Goal: Information Seeking & Learning: Learn about a topic

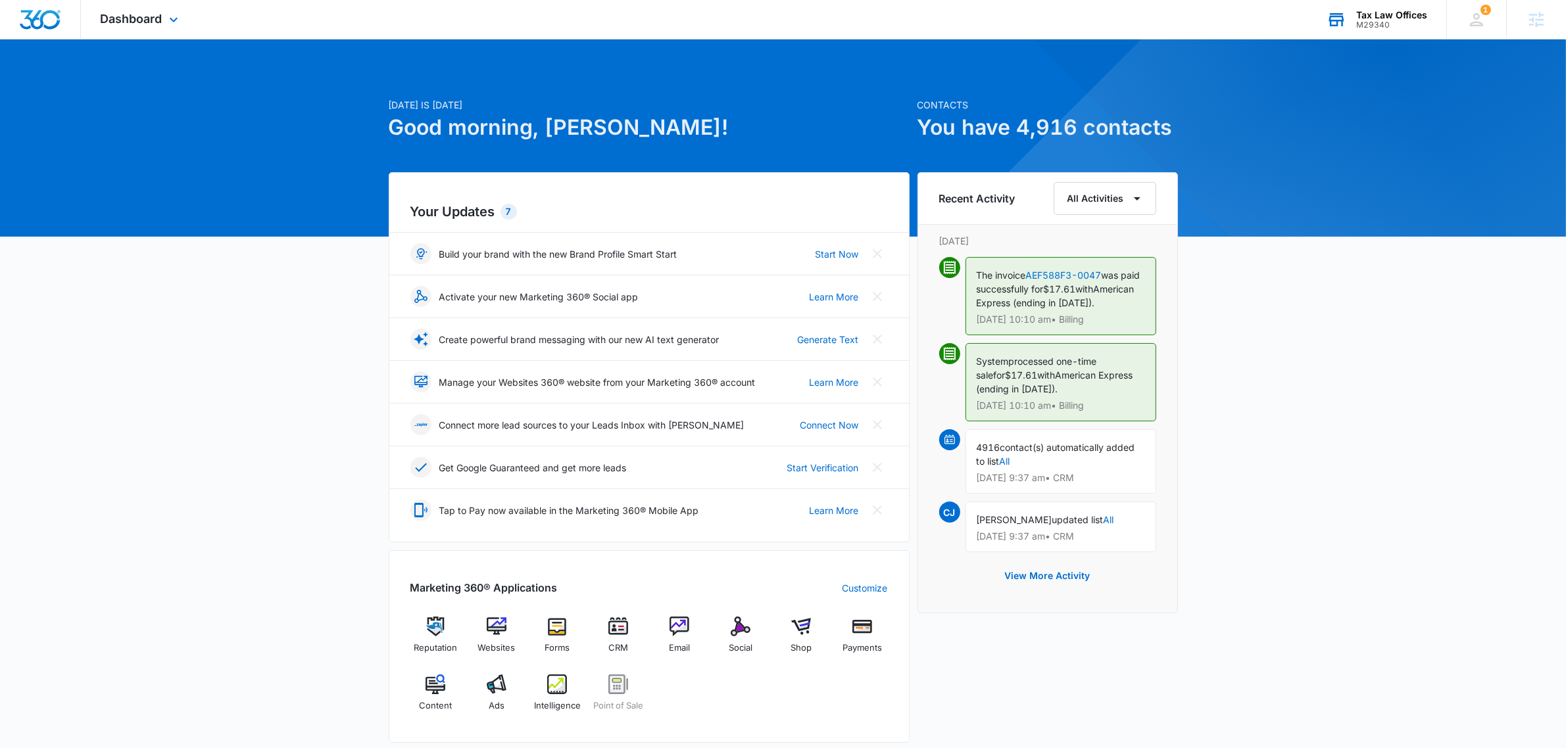
click at [1406, 16] on div "Tax Law Offices" at bounding box center [1391, 15] width 71 height 11
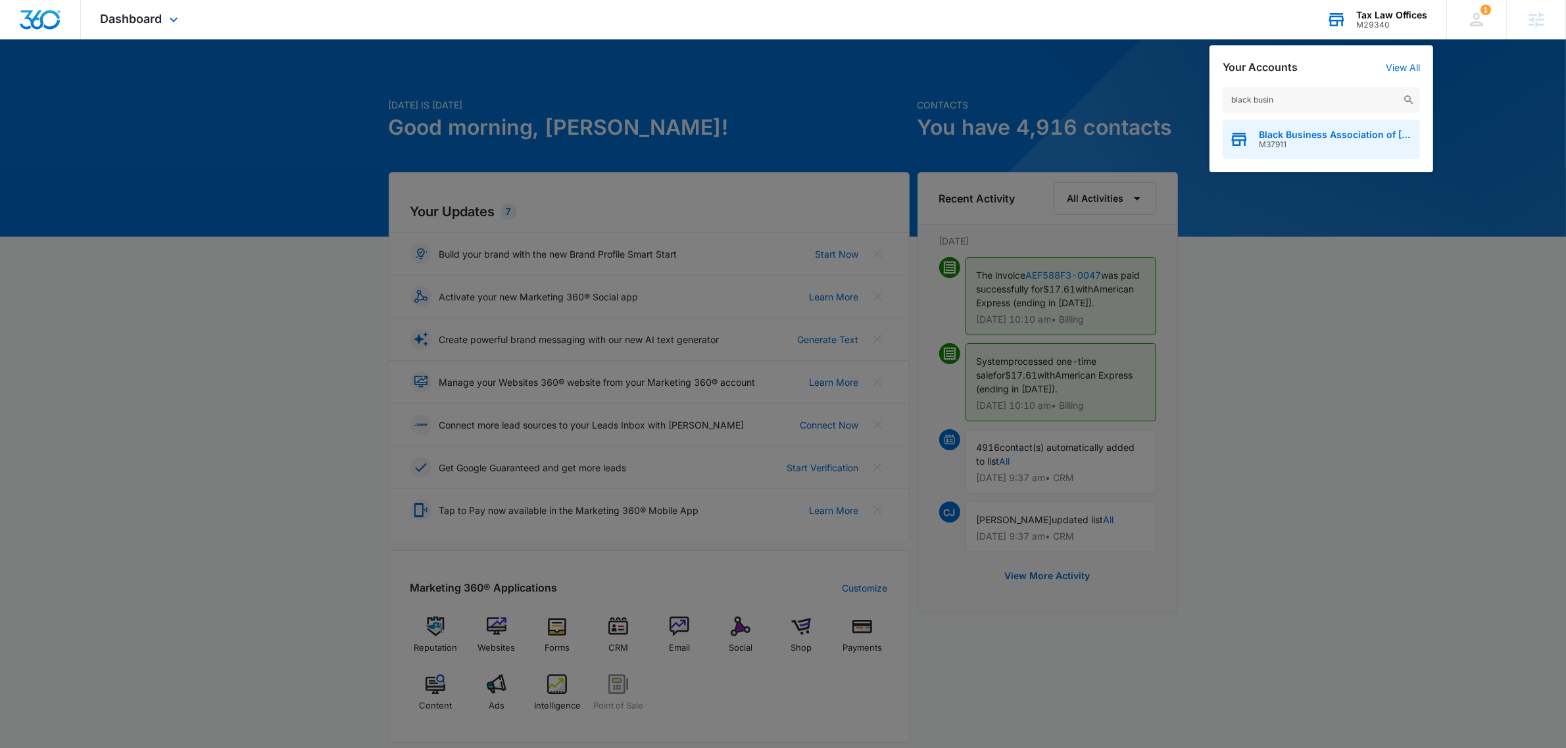
type input "black busin"
click at [1283, 126] on div "Black Business Association of Memphis M37911" at bounding box center [1321, 139] width 197 height 39
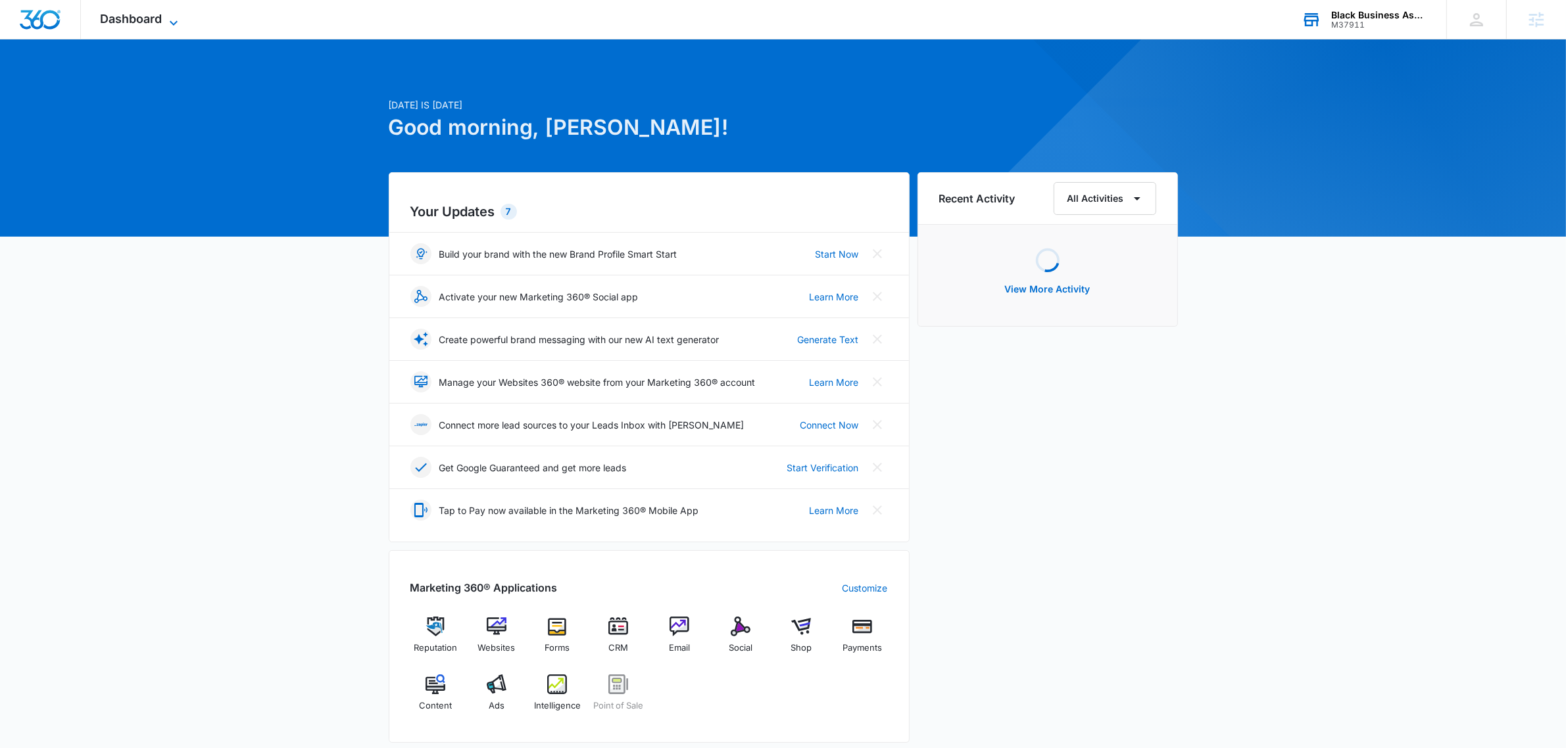
click at [150, 21] on span "Dashboard" at bounding box center [132, 19] width 62 height 14
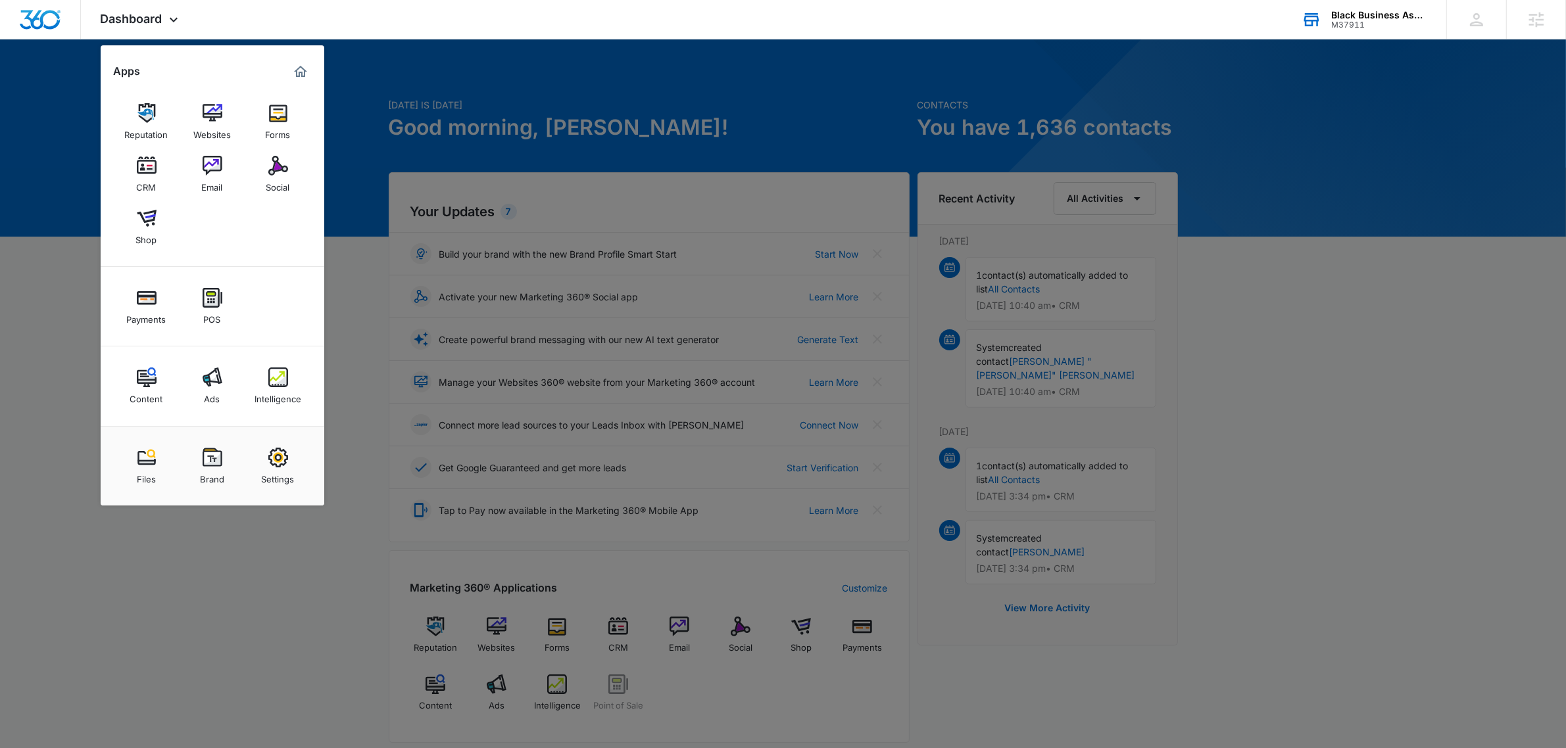
click at [287, 172] on img at bounding box center [278, 166] width 20 height 20
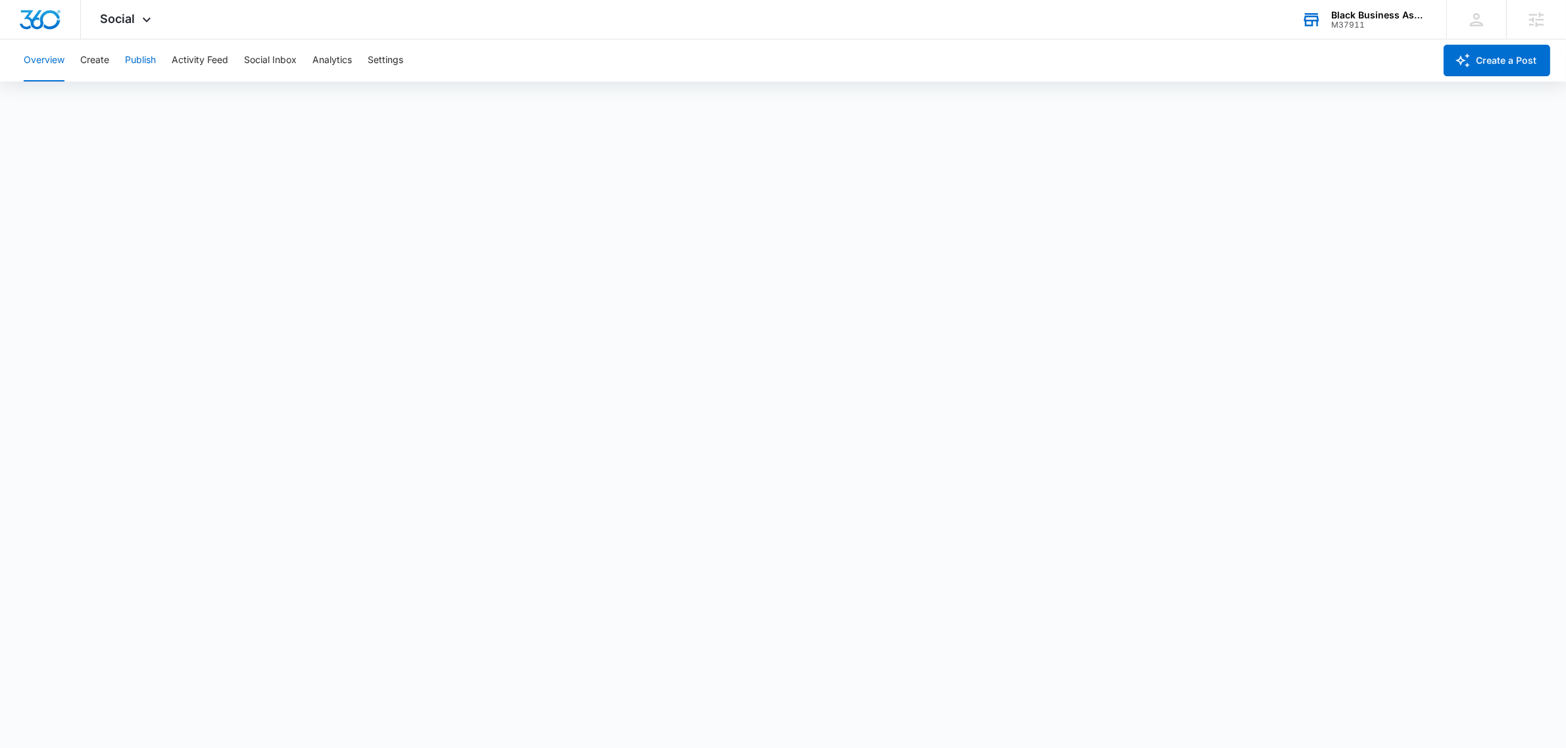
click at [127, 58] on button "Publish" at bounding box center [140, 60] width 31 height 42
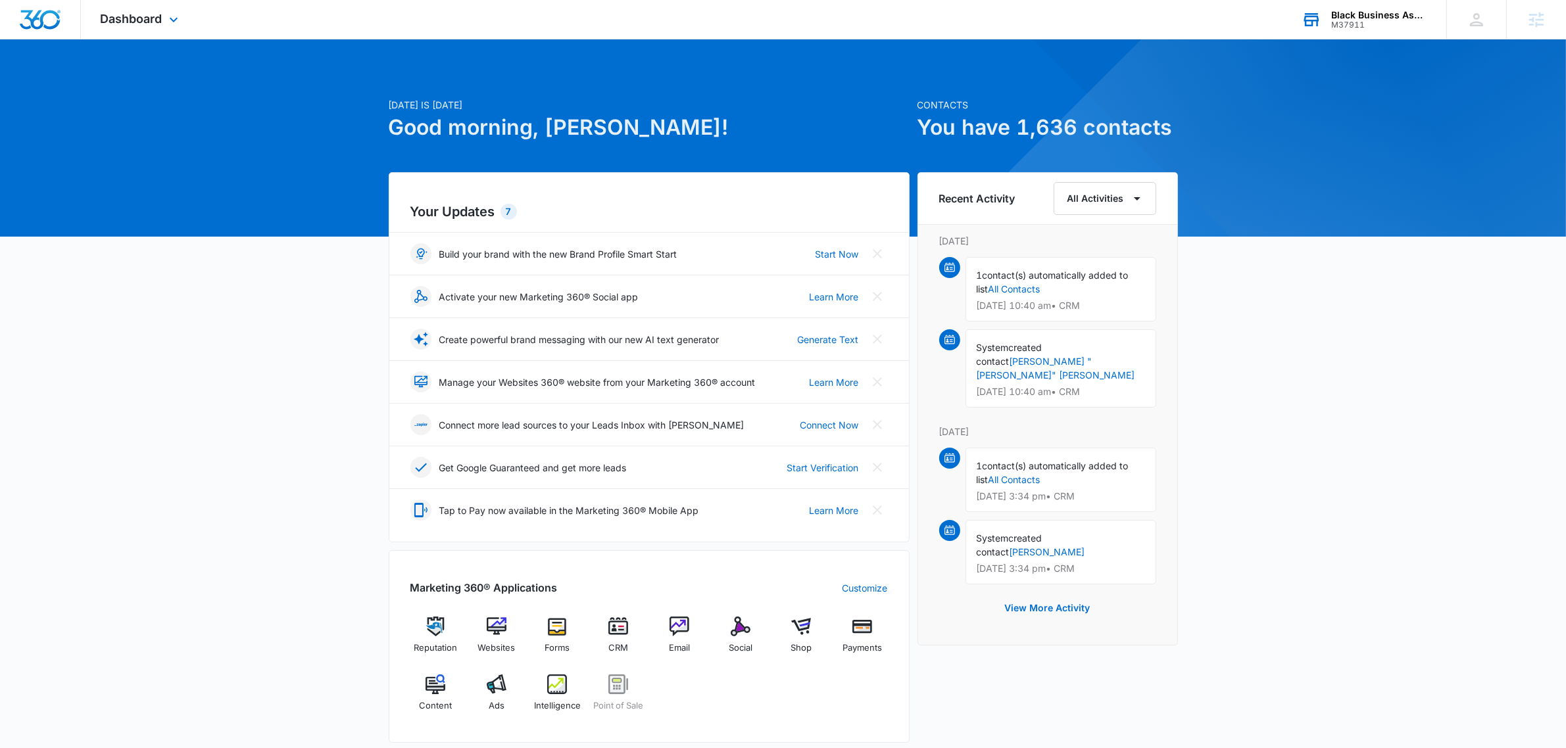
click at [1383, 8] on div "Black Business Association of Memphis M37911 Your Accounts View All" at bounding box center [1364, 19] width 164 height 39
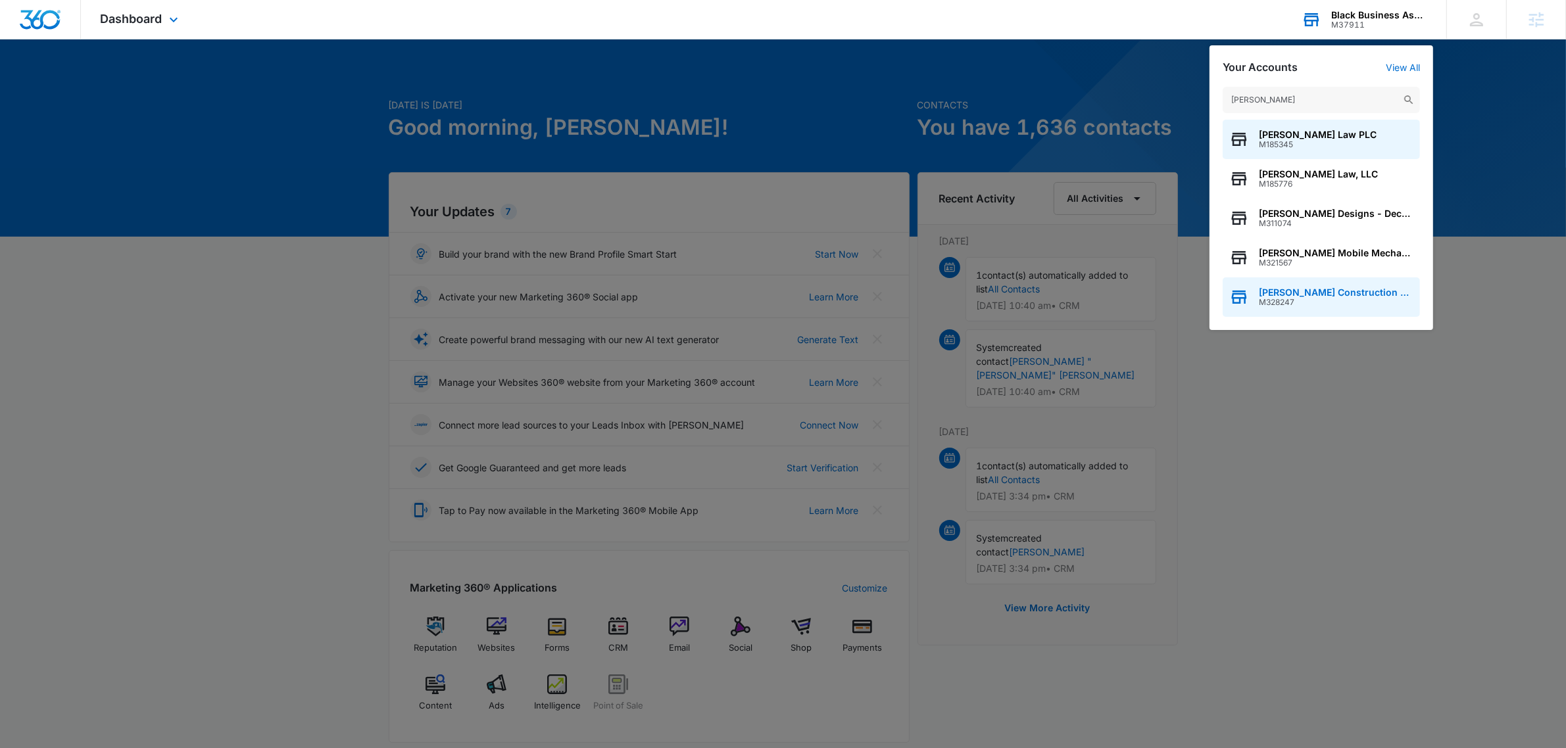
type input "mccart"
click at [1356, 289] on span "[PERSON_NAME] Construction & Roofing" at bounding box center [1336, 292] width 155 height 11
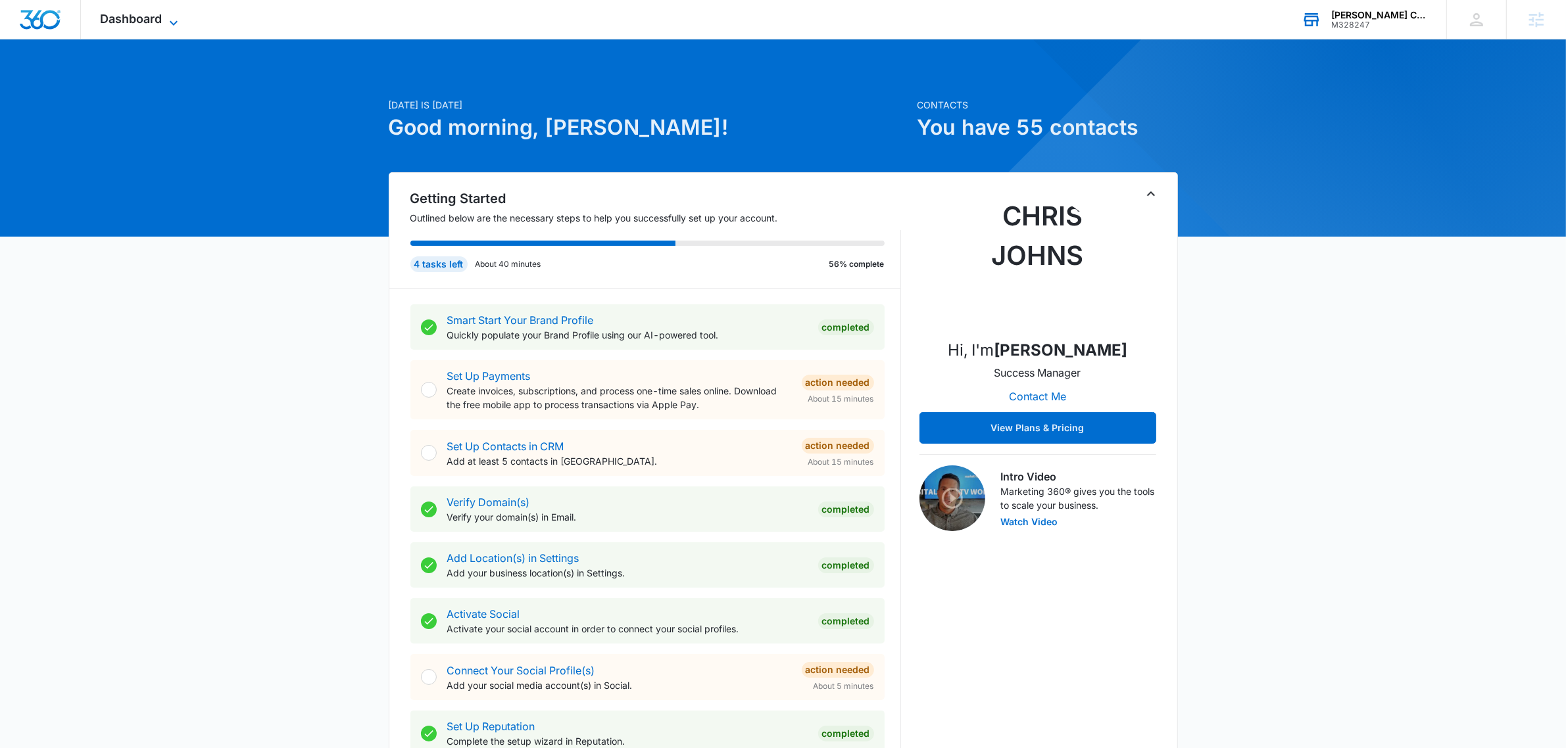
click at [147, 23] on span "Dashboard" at bounding box center [132, 19] width 62 height 14
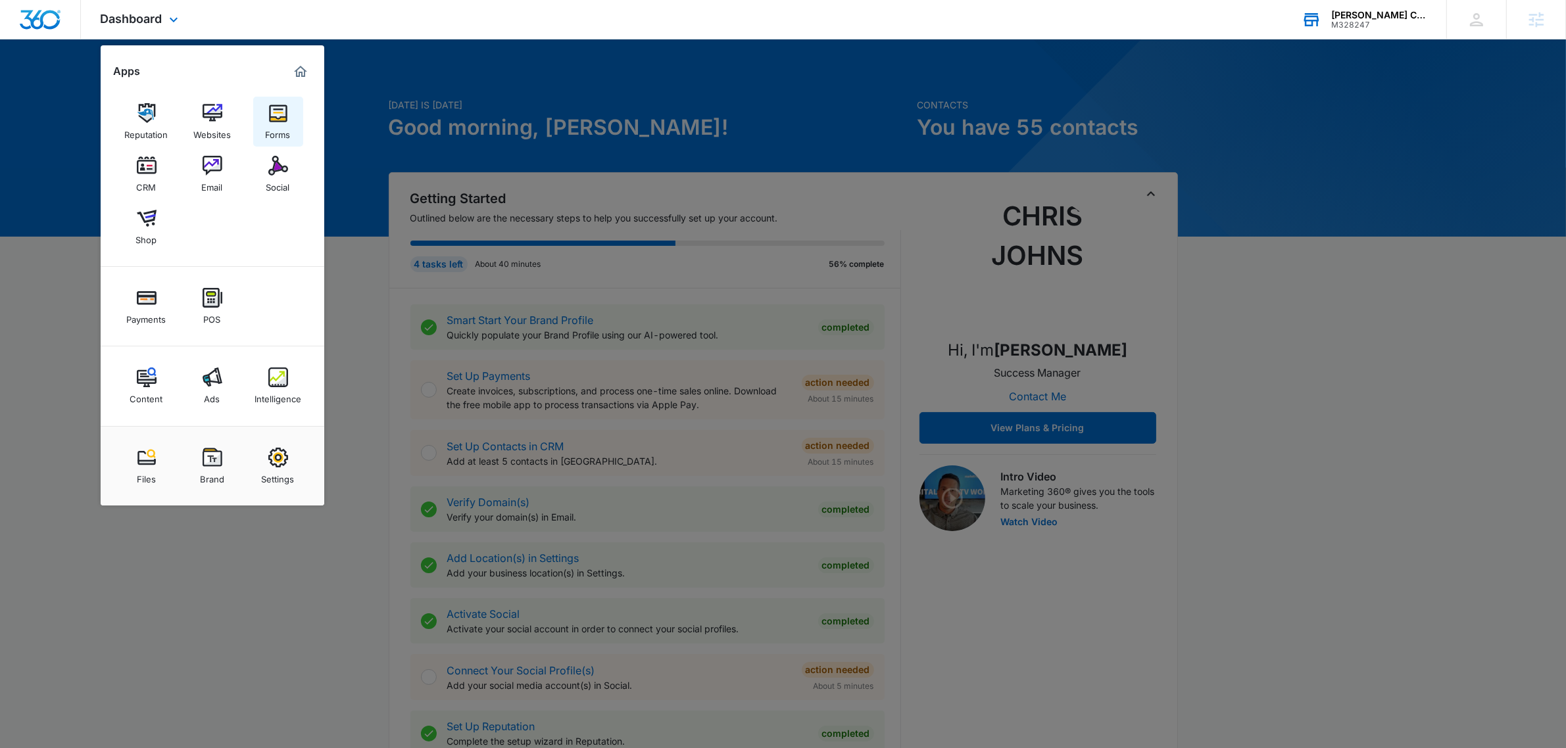
click at [283, 105] on img at bounding box center [278, 113] width 20 height 20
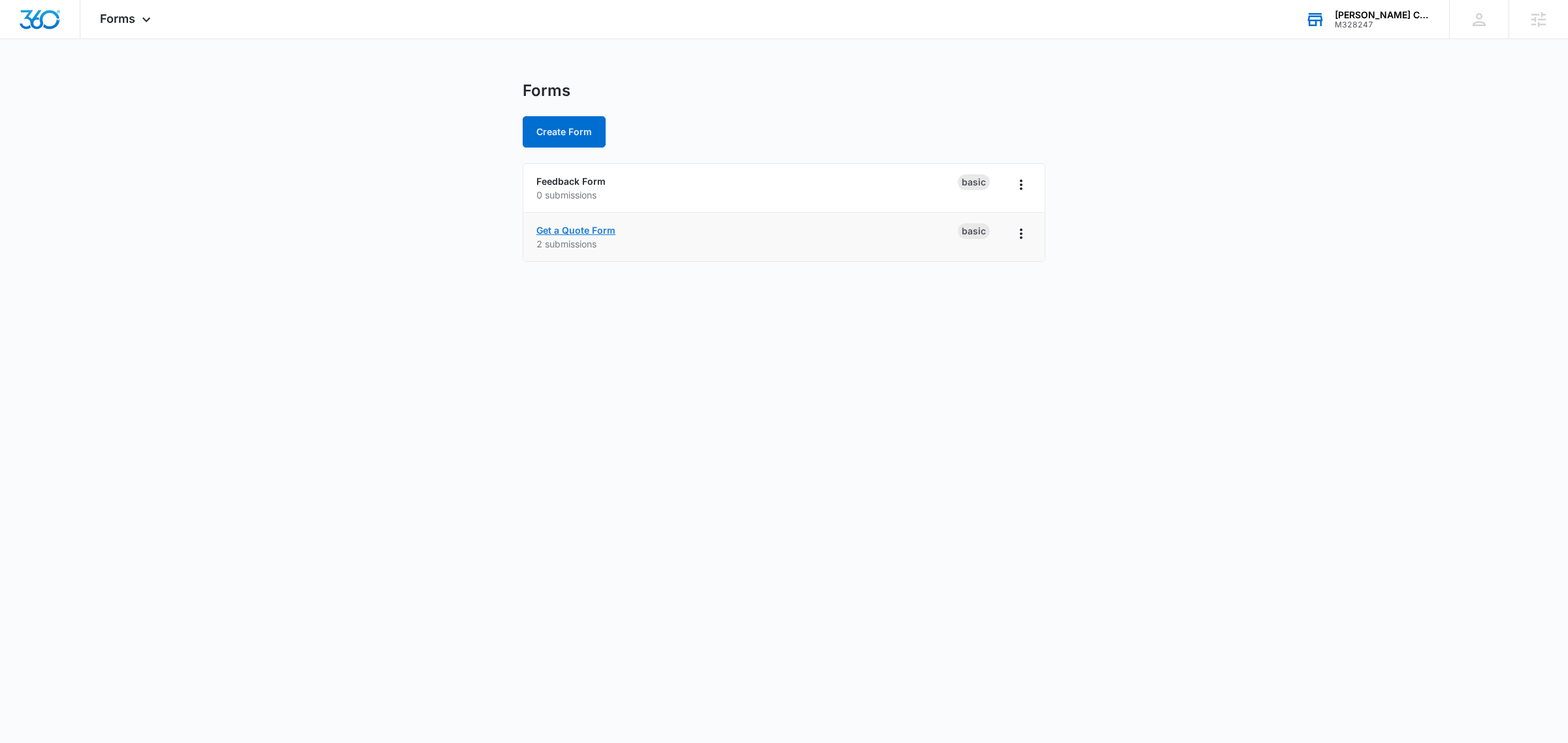
click at [588, 230] on link "Get a Quote Form" at bounding box center [576, 229] width 79 height 11
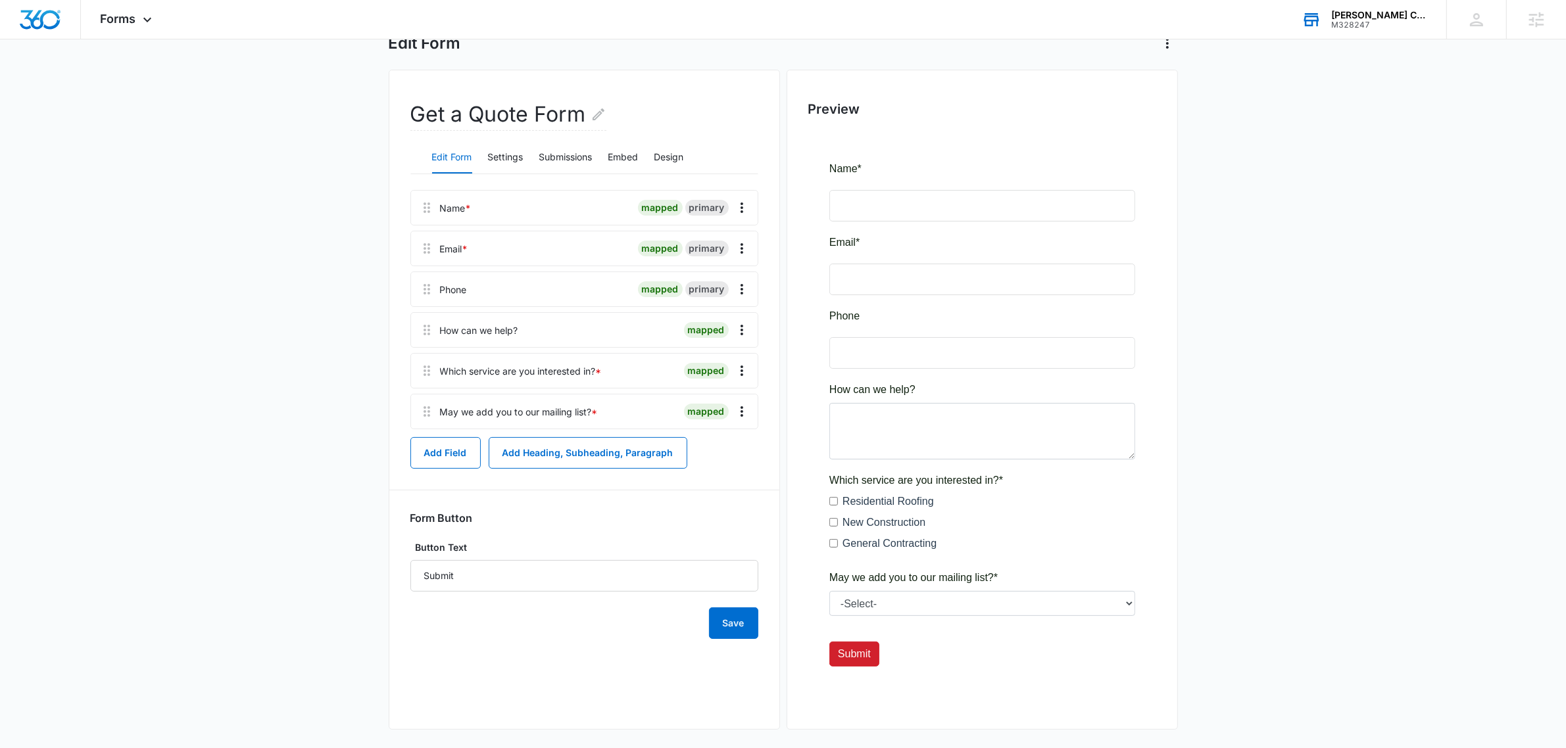
scroll to position [89, 0]
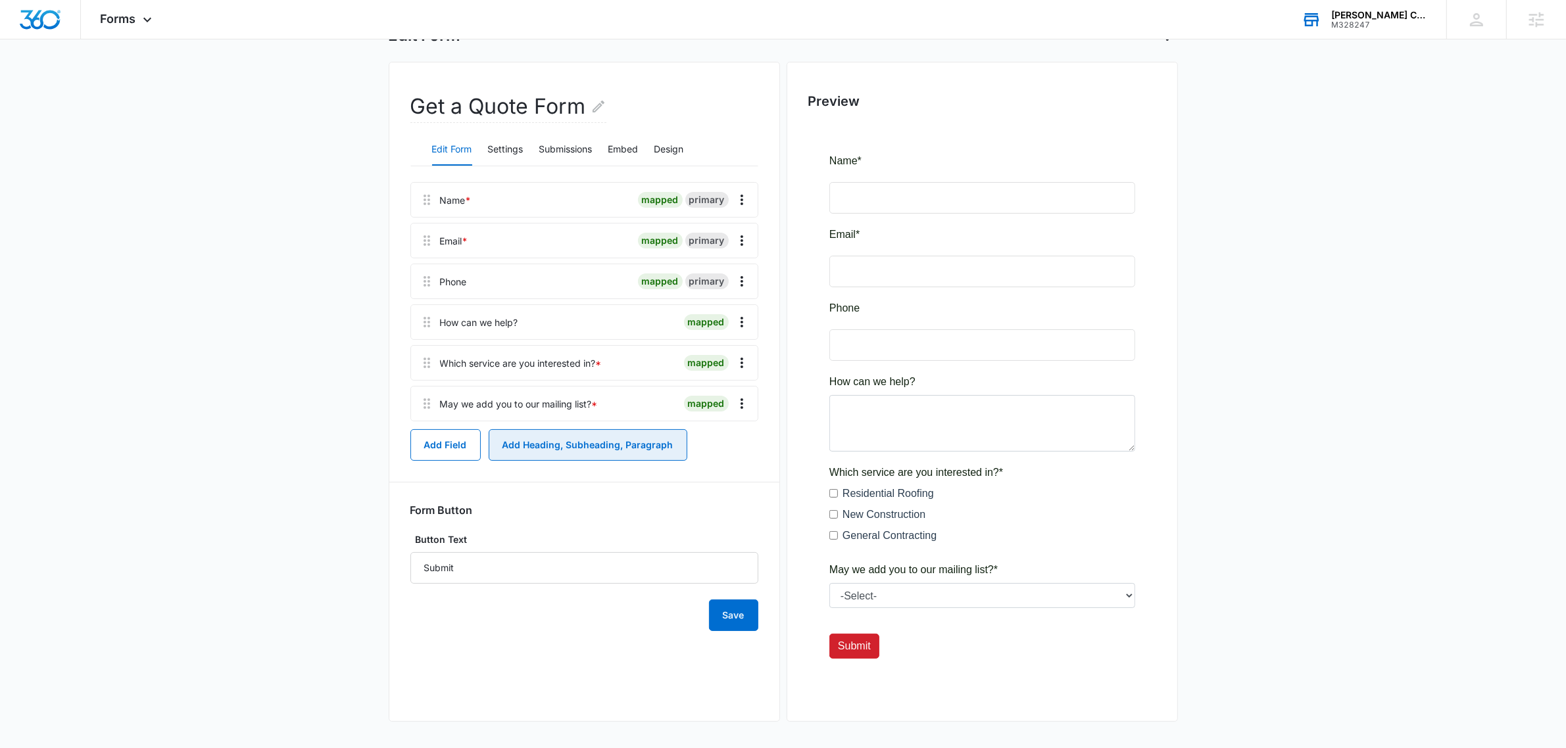
click at [583, 449] on button "Add Heading, Subheading, Paragraph" at bounding box center [588, 445] width 199 height 32
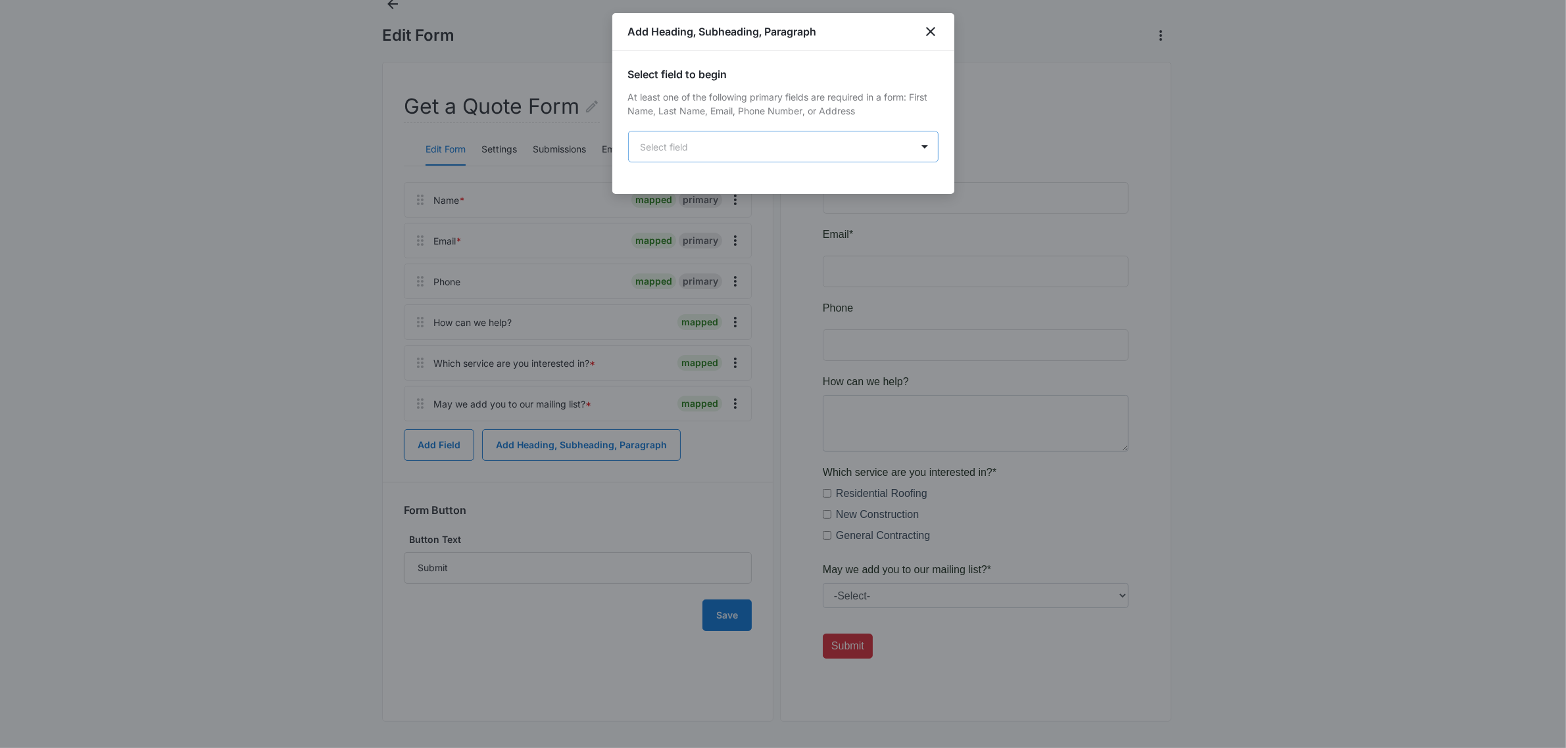
click at [712, 150] on body "Forms Apps Reputation Websites Forms CRM Email Social Shop Payments POS Content…" at bounding box center [783, 330] width 1566 height 837
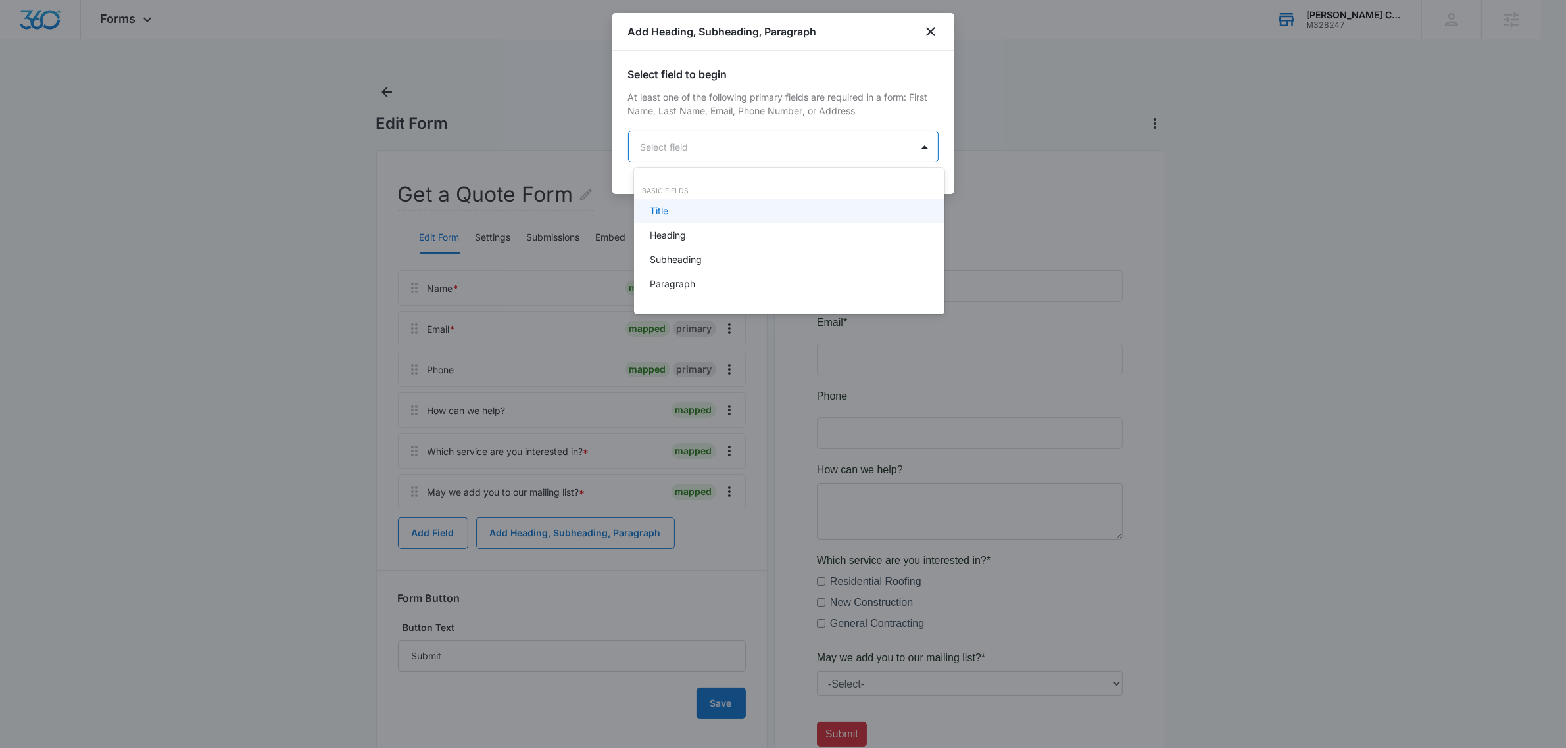
scroll to position [0, 0]
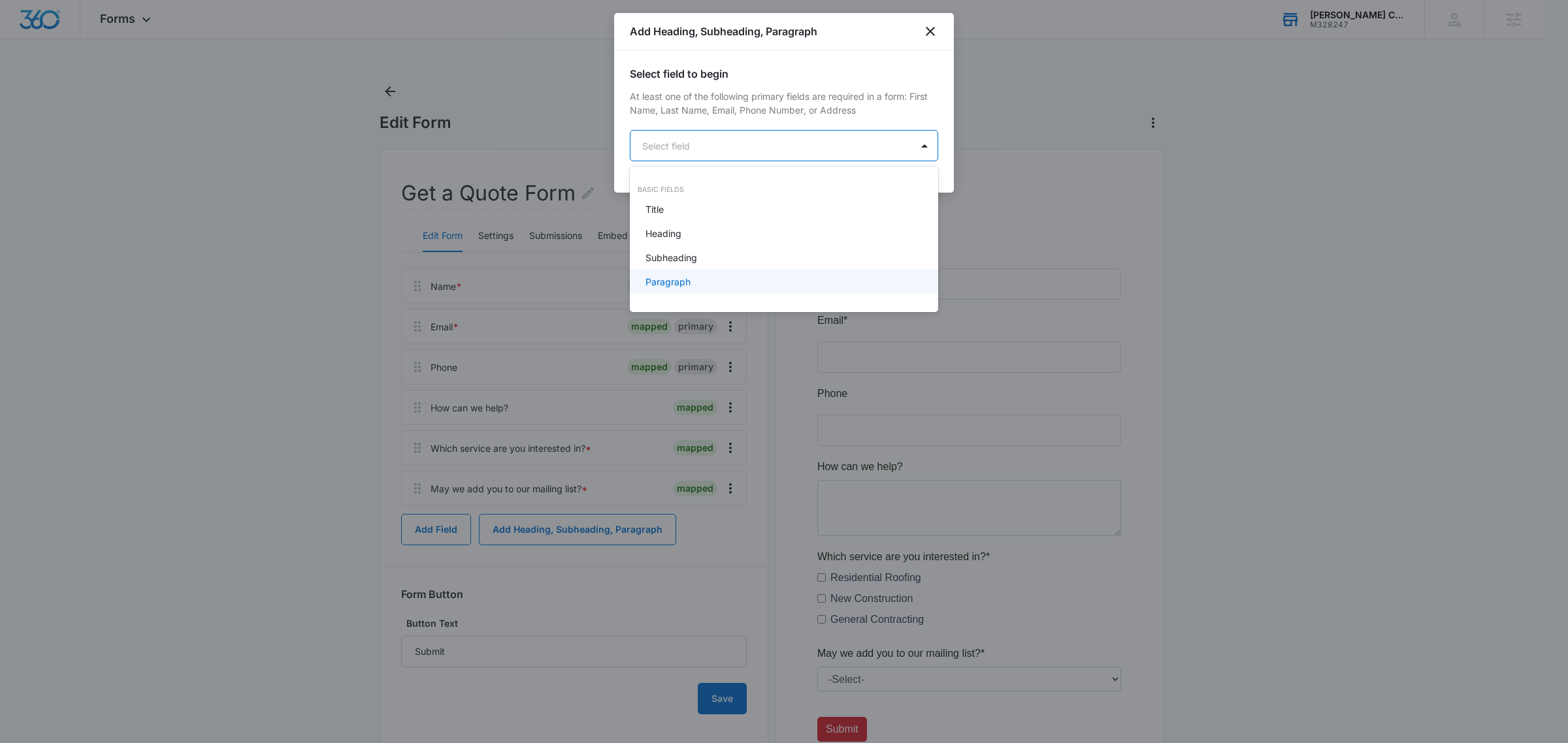
click at [700, 286] on div "Paragraph" at bounding box center [783, 282] width 274 height 14
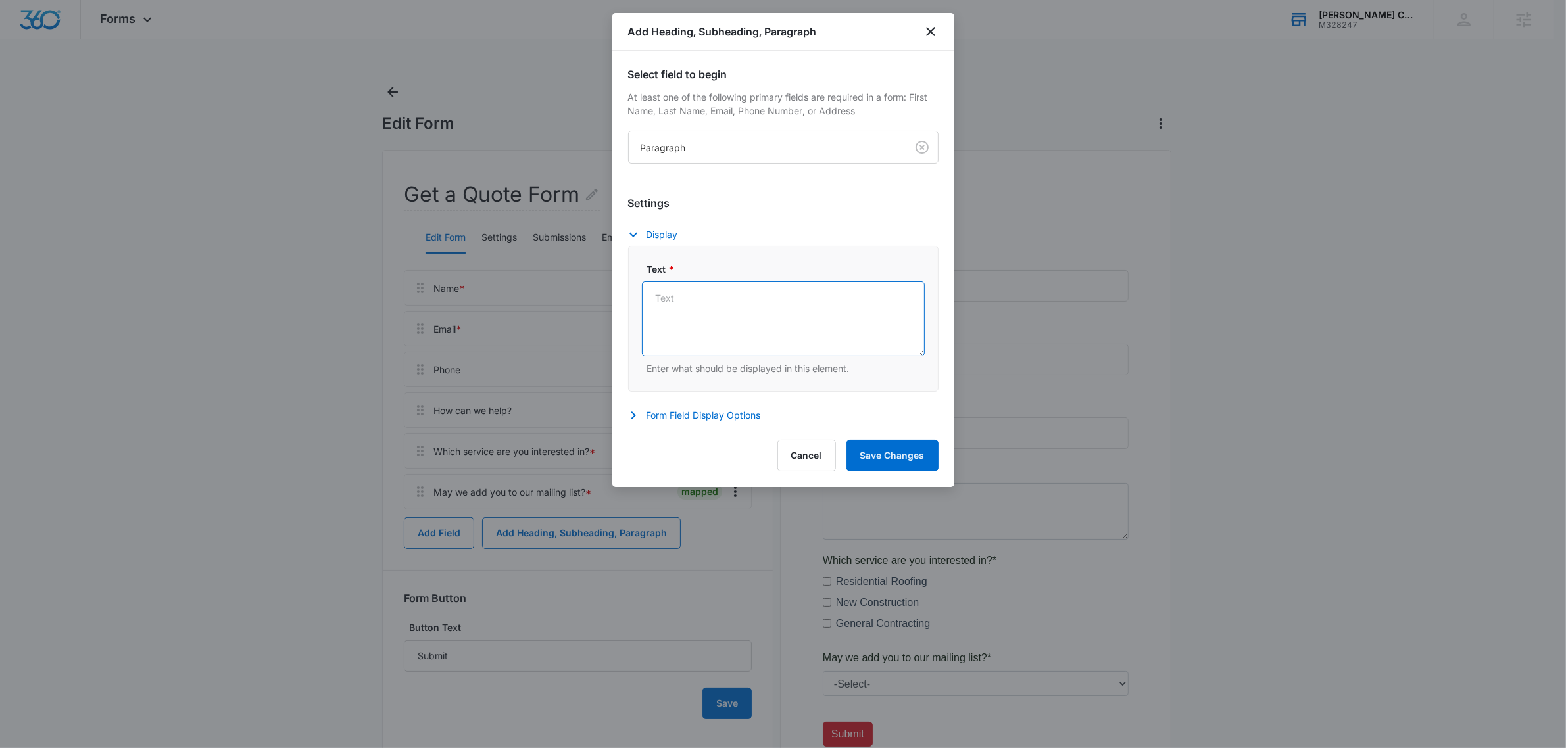
click at [770, 313] on textarea "Text *" at bounding box center [783, 318] width 283 height 75
paste textarea "“By submitting this form, you authorize McCarty Construction & Roofing to text,…"
drag, startPoint x: 659, startPoint y: 297, endPoint x: 639, endPoint y: 297, distance: 19.7
click at [639, 297] on div "Text * “By submitting this form, you authorize McCarty Construction & Roofing t…" at bounding box center [783, 319] width 310 height 146
type textarea "By submitting this form, you authorize McCarty Construction & Roofing to text, …"
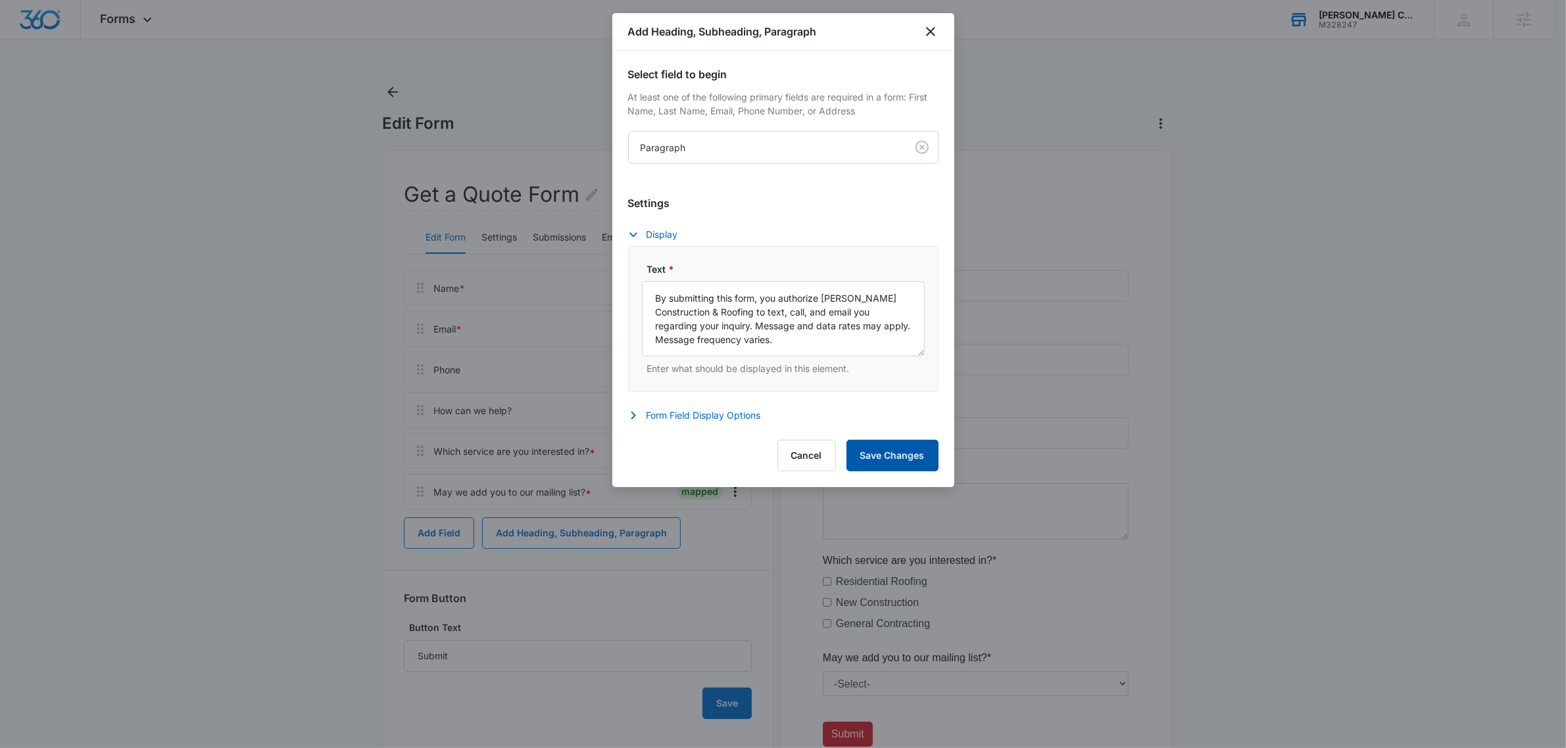
click at [902, 461] on button "Save Changes" at bounding box center [892, 456] width 92 height 32
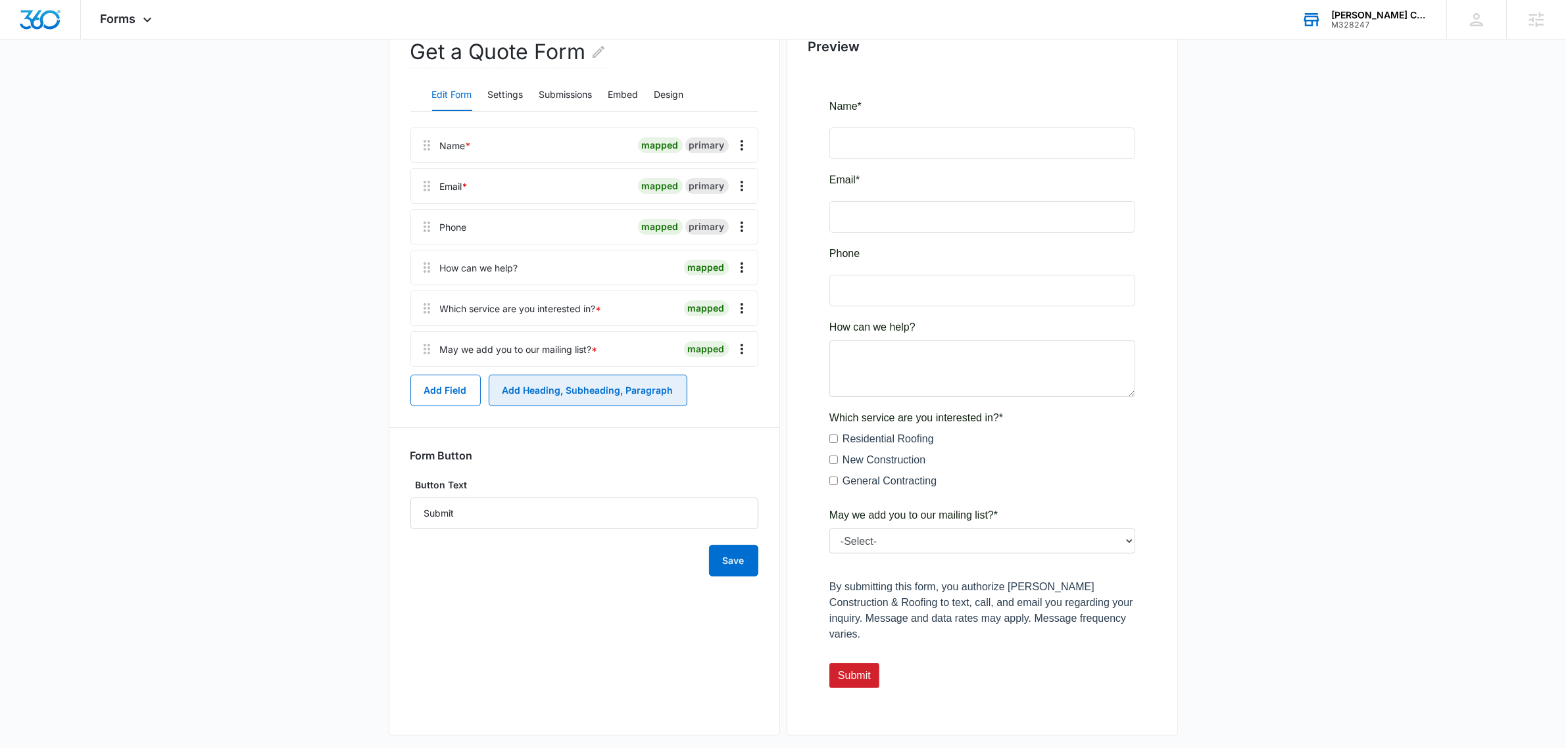
scroll to position [157, 0]
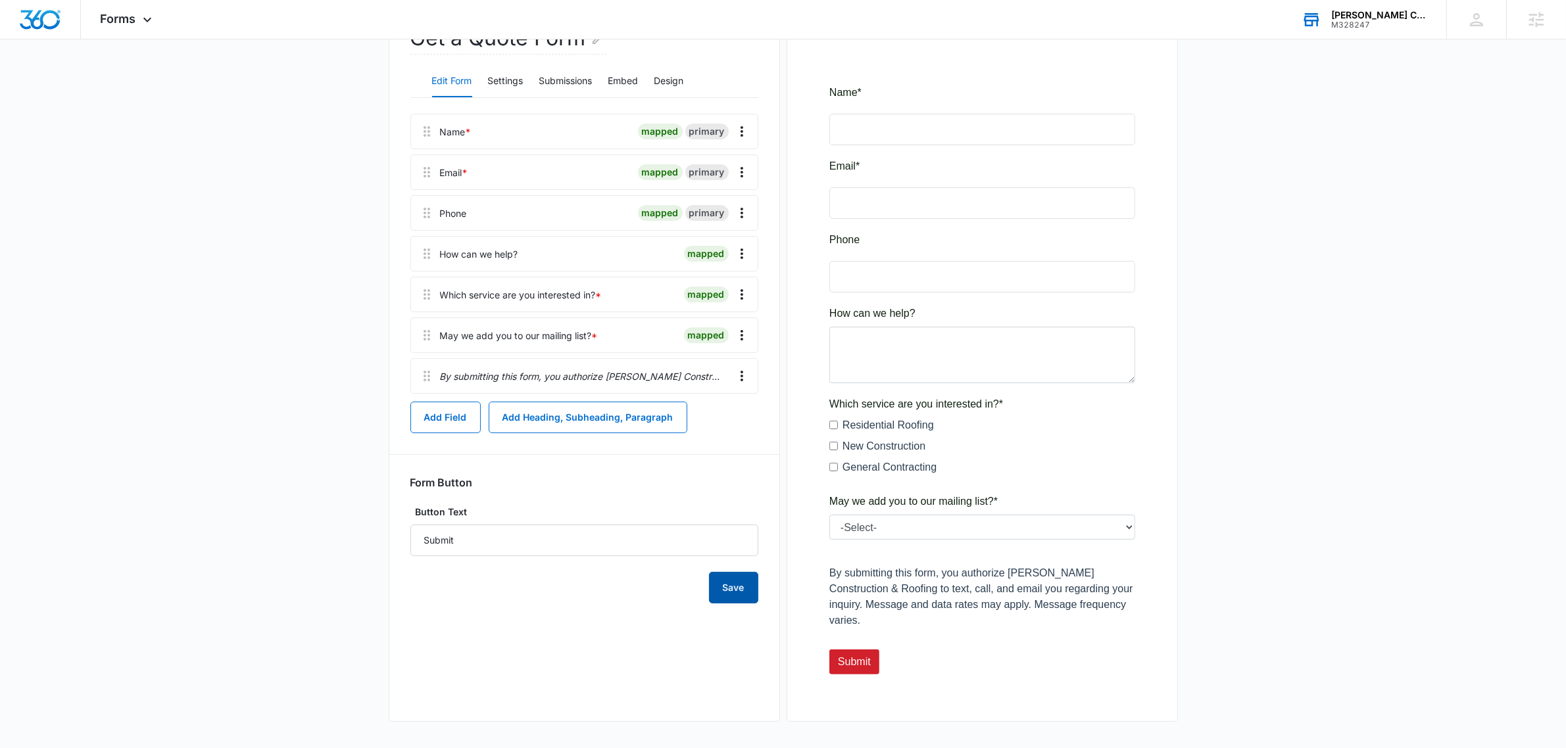
click at [733, 589] on button "Save" at bounding box center [733, 588] width 49 height 32
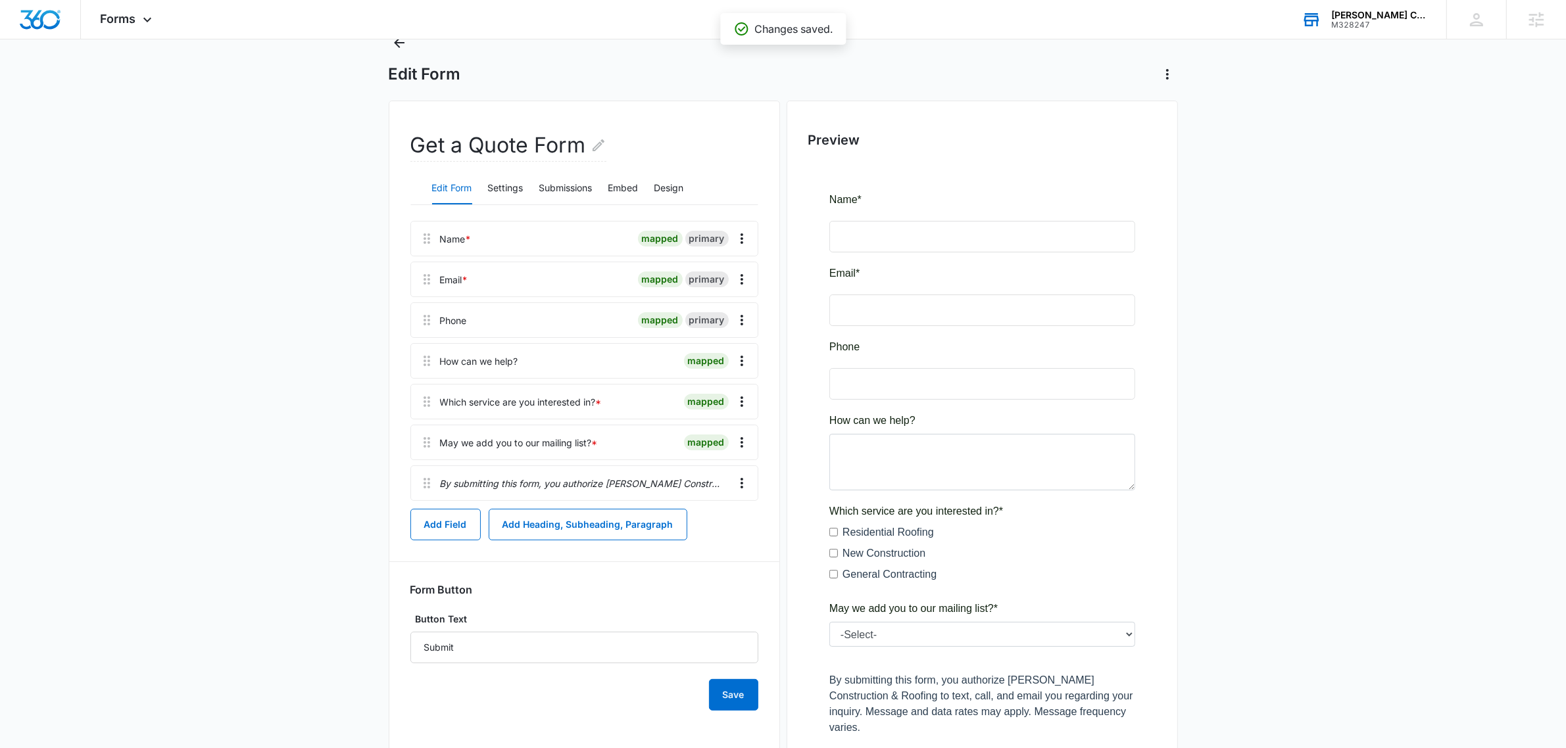
scroll to position [0, 0]
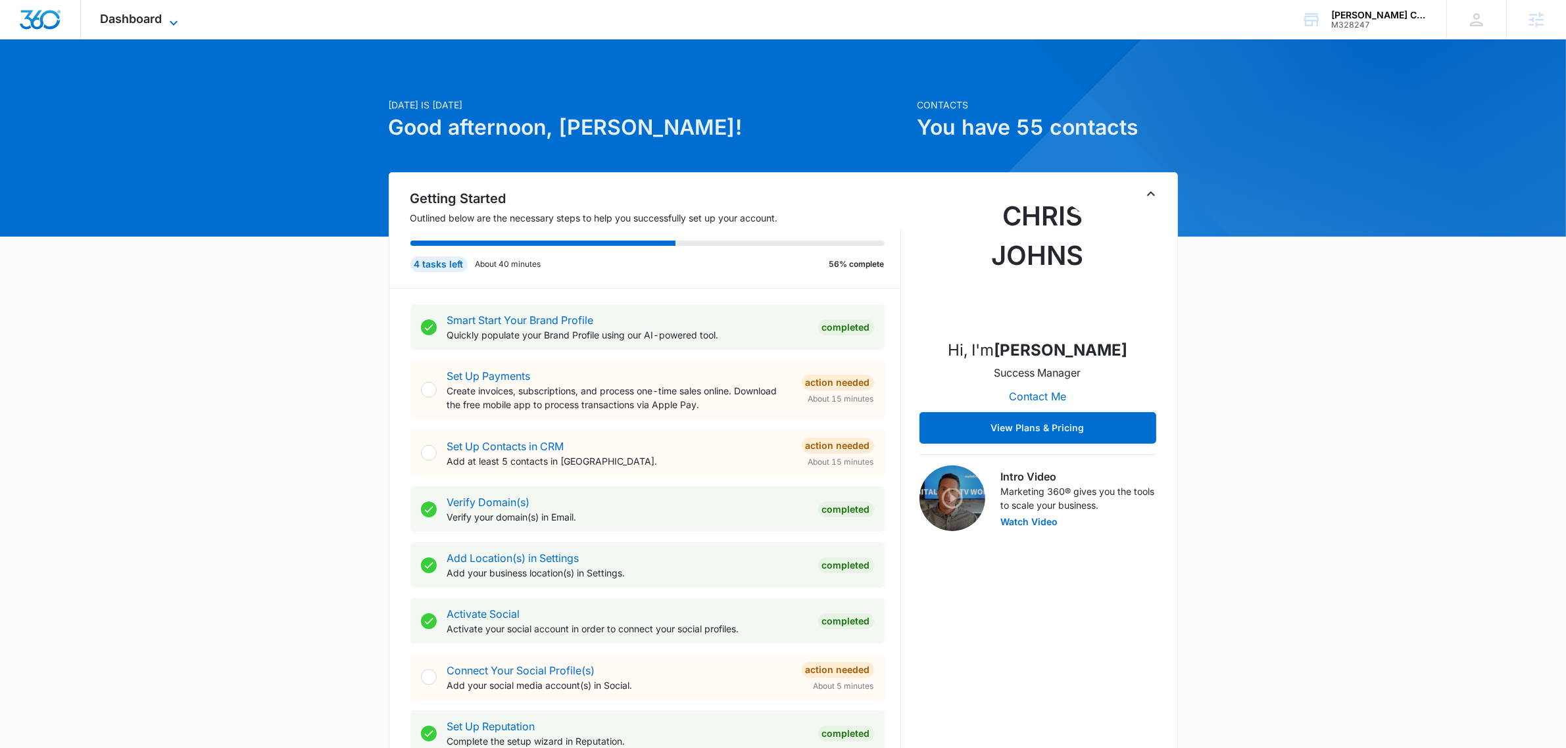
click at [130, 12] on span "Dashboard" at bounding box center [132, 19] width 62 height 14
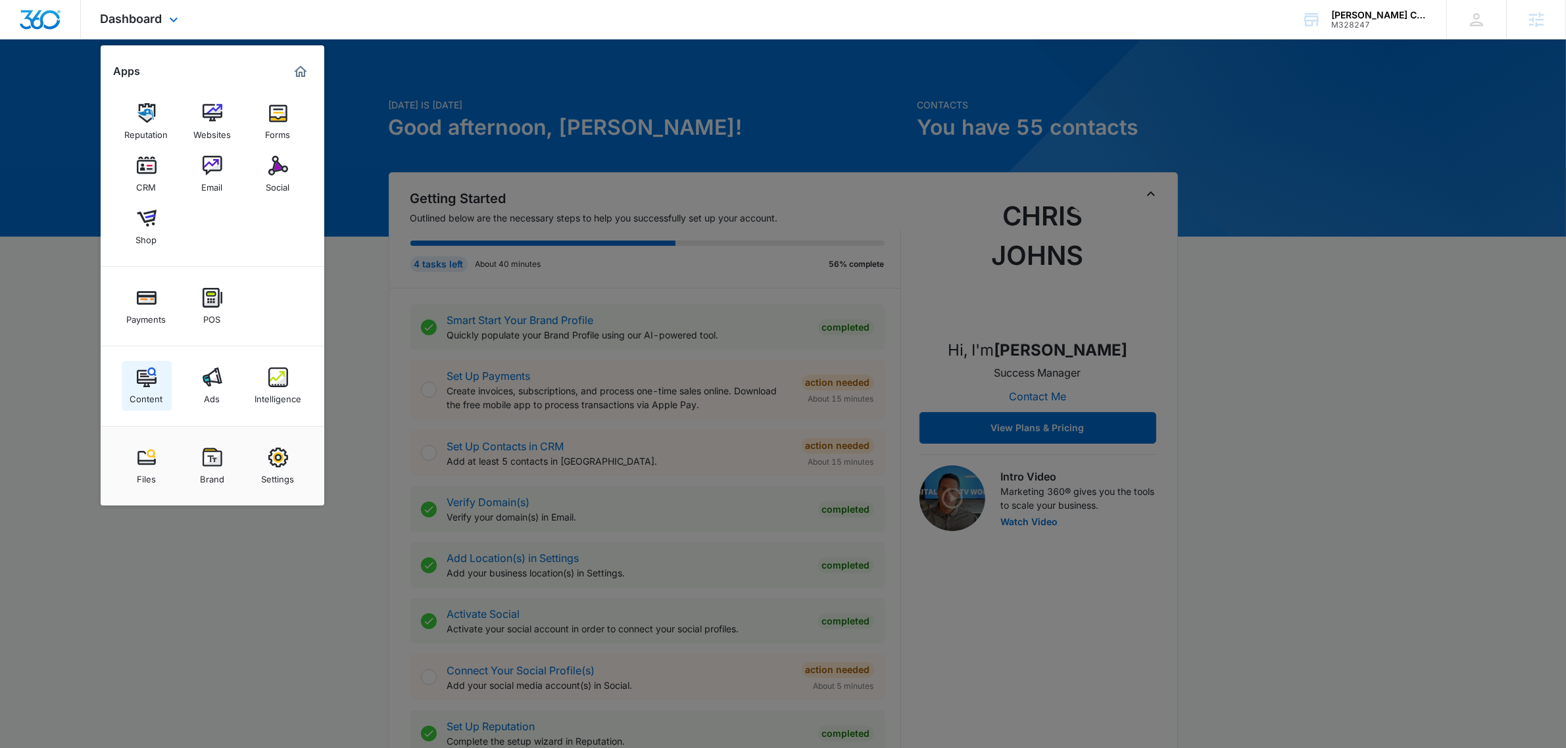
click at [162, 380] on link "Content" at bounding box center [147, 386] width 50 height 50
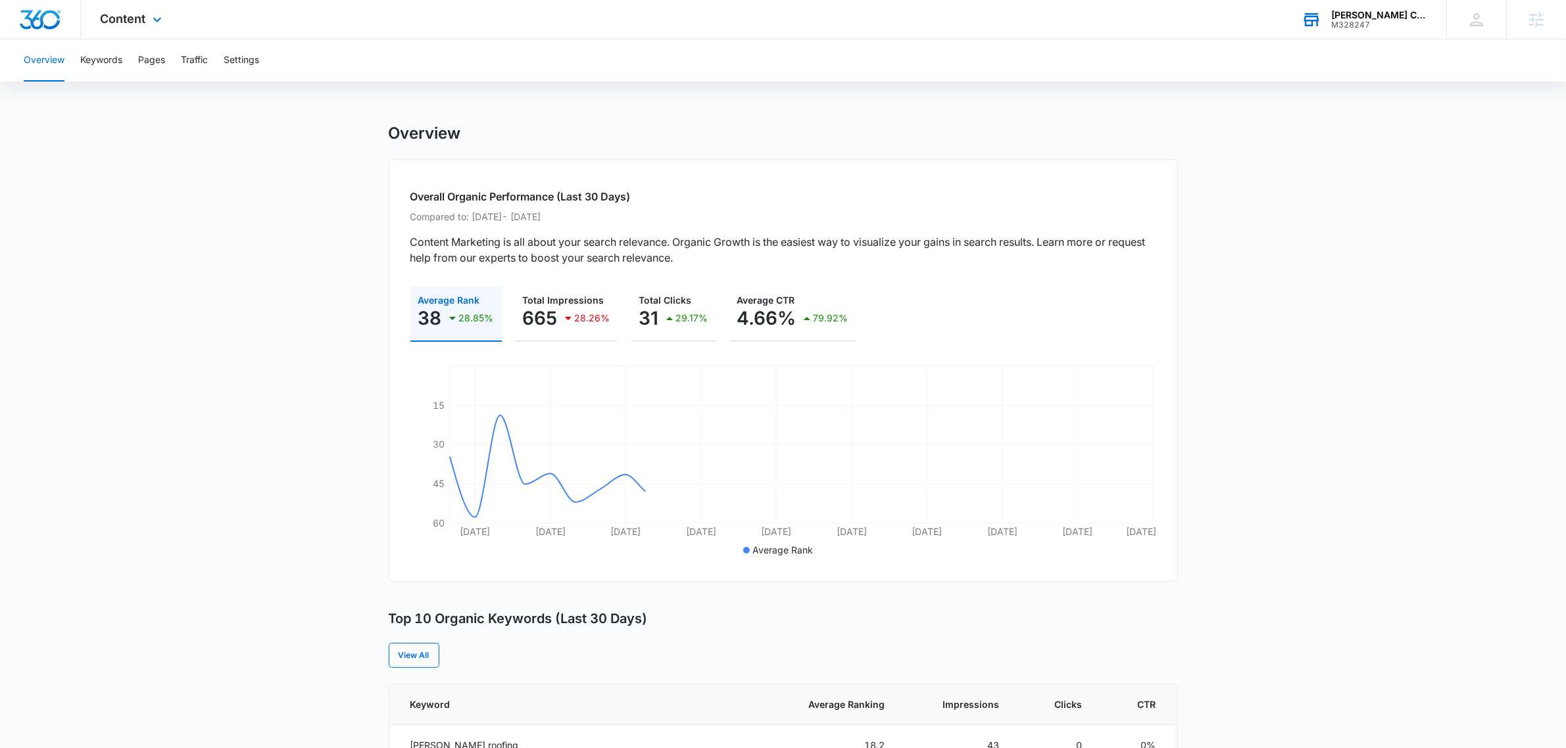
click at [1353, 23] on div "M328247" at bounding box center [1379, 24] width 96 height 9
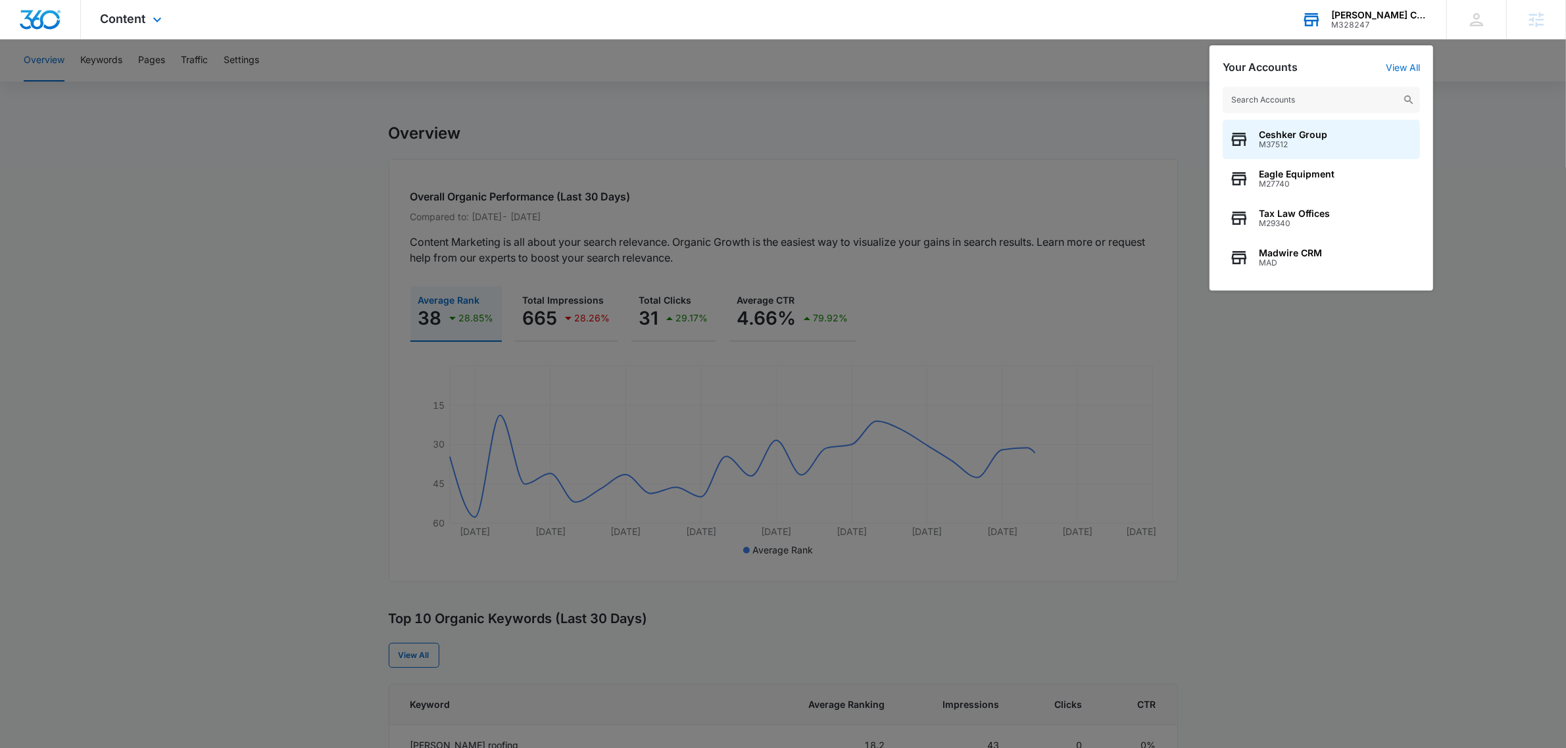
click at [1326, 92] on input "text" at bounding box center [1321, 100] width 197 height 26
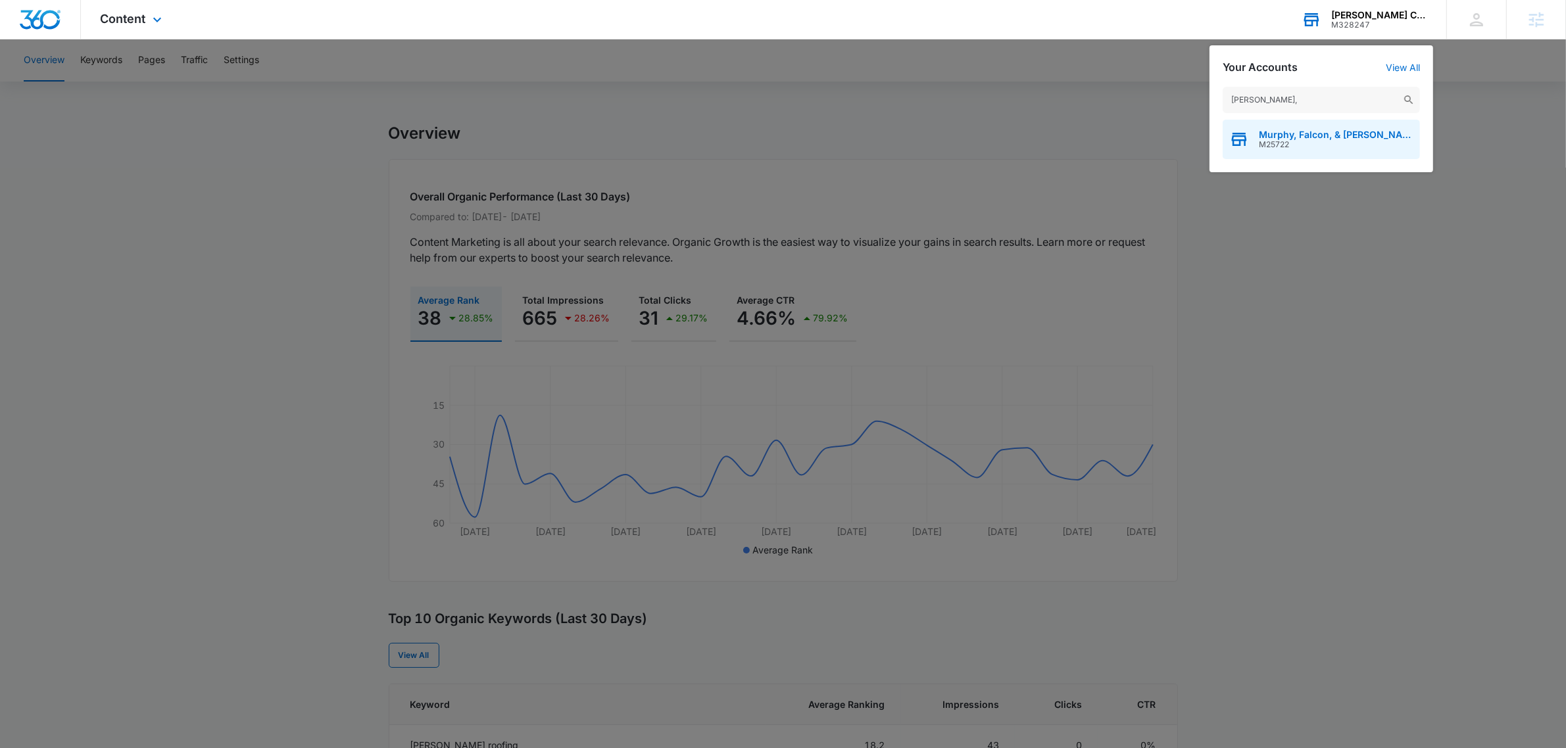
type input "[PERSON_NAME],"
click at [1333, 127] on div "Murphy, Falcon, & [PERSON_NAME] M25722" at bounding box center [1321, 139] width 197 height 39
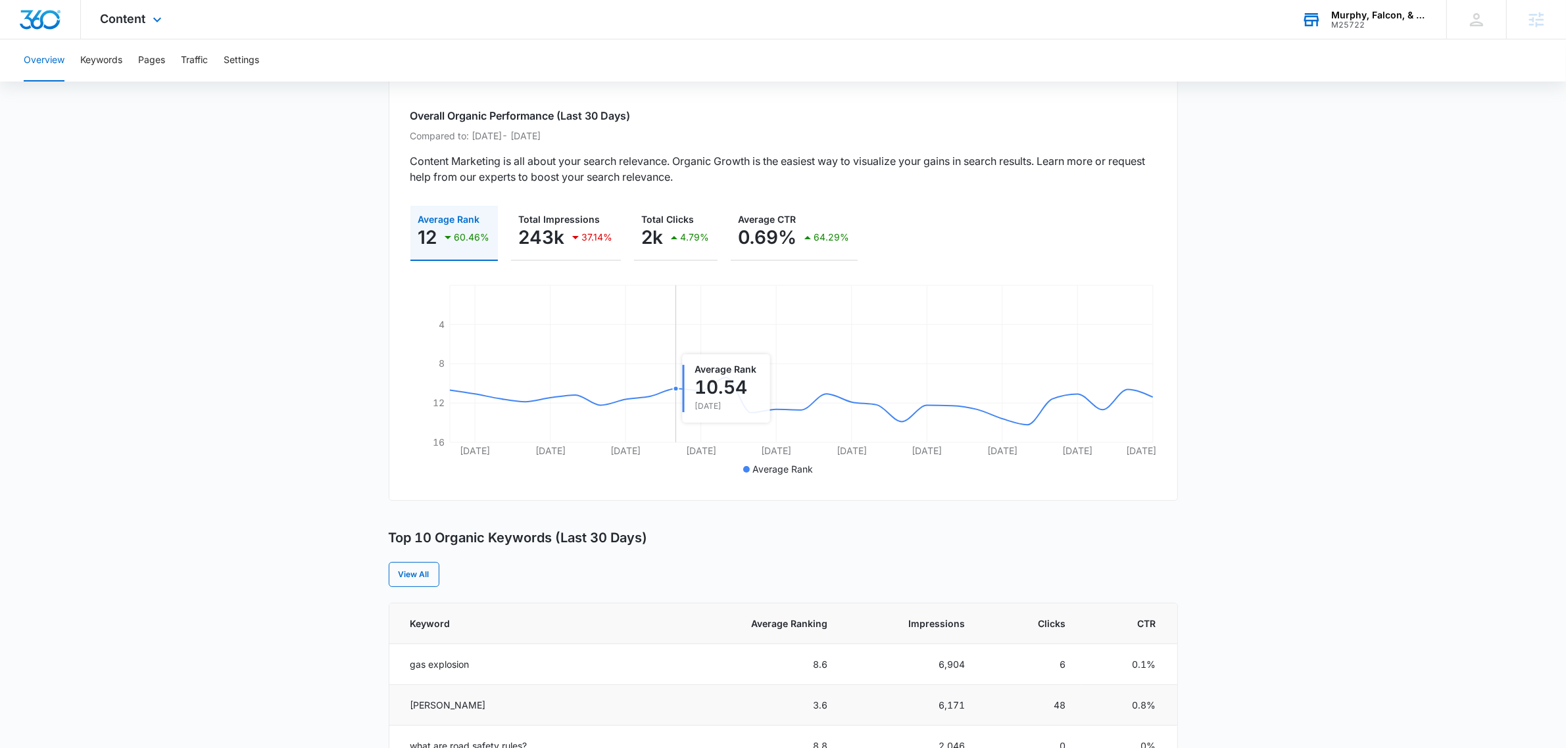
scroll to position [82, 0]
click at [162, 51] on button "Pages" at bounding box center [151, 60] width 27 height 42
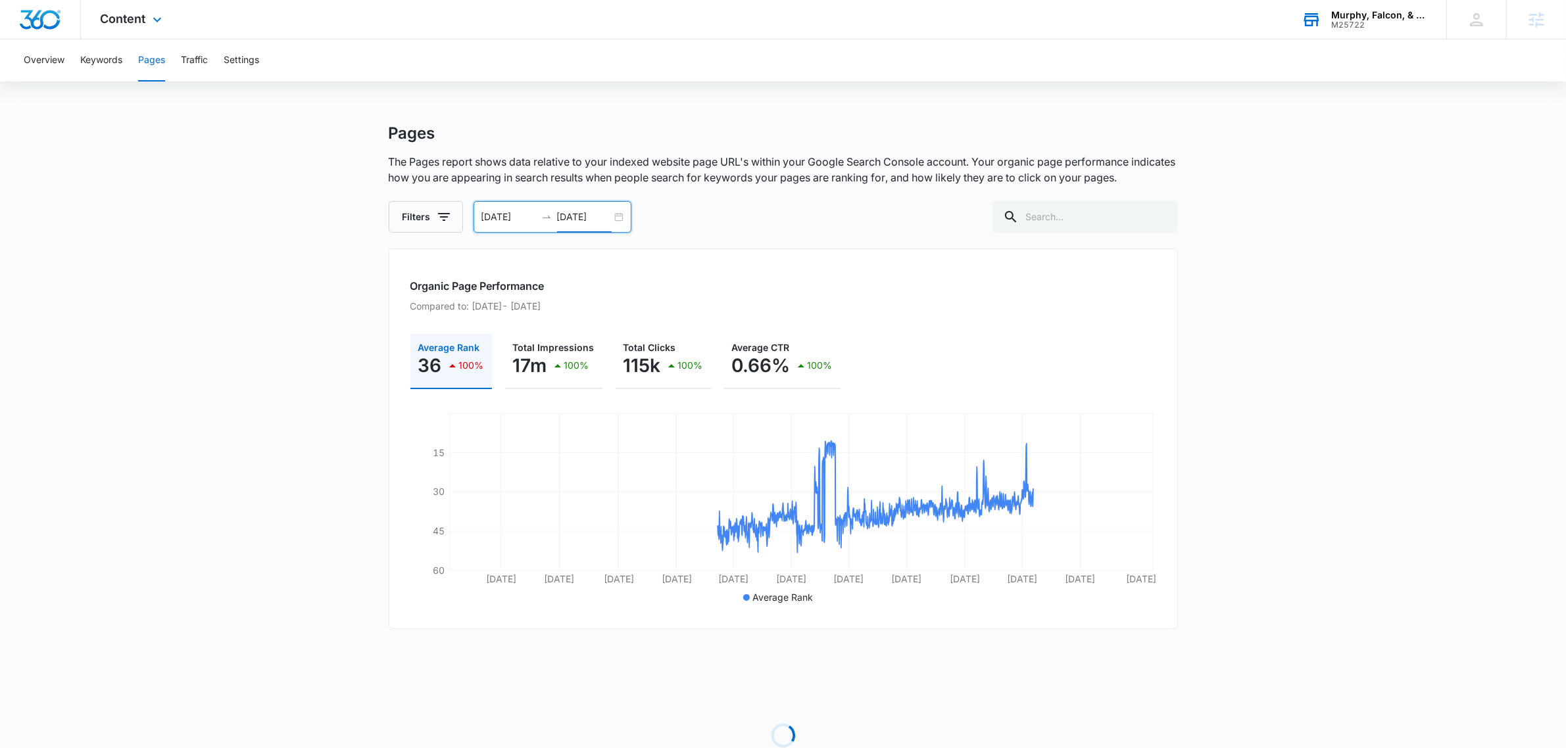
click at [584, 217] on input "[DATE]" at bounding box center [584, 217] width 55 height 14
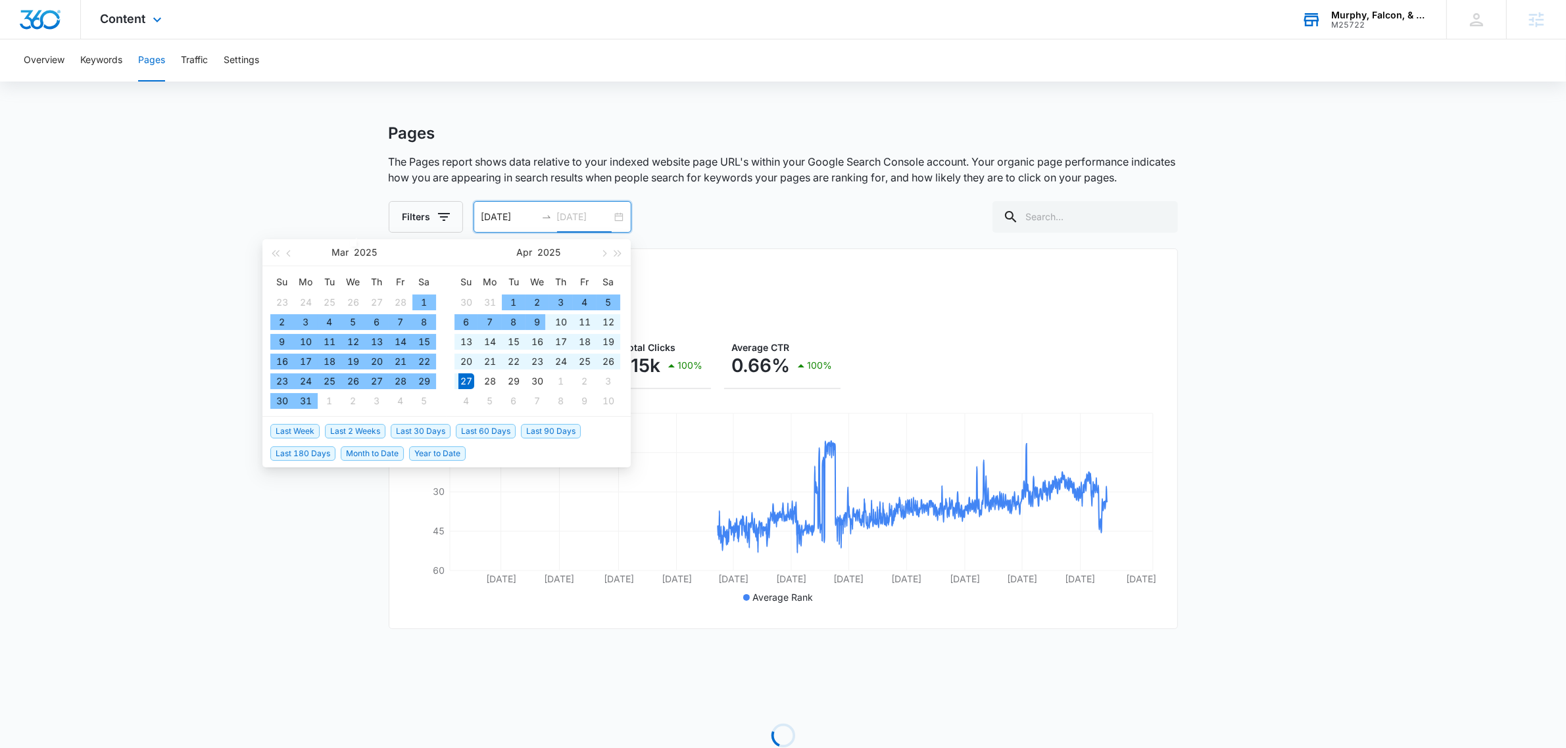
type input "[DATE]"
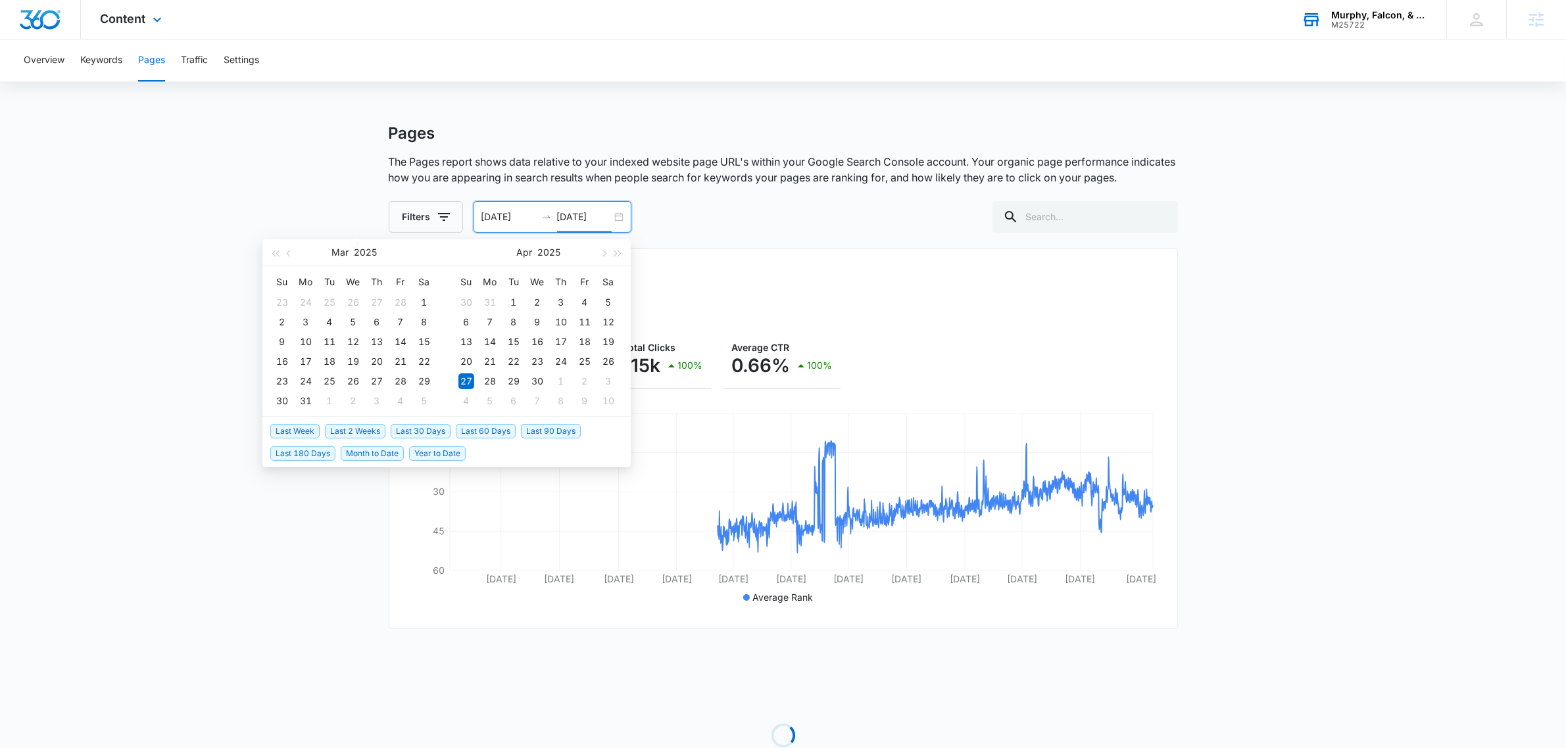
click at [556, 424] on span "Last 90 Days" at bounding box center [551, 431] width 60 height 14
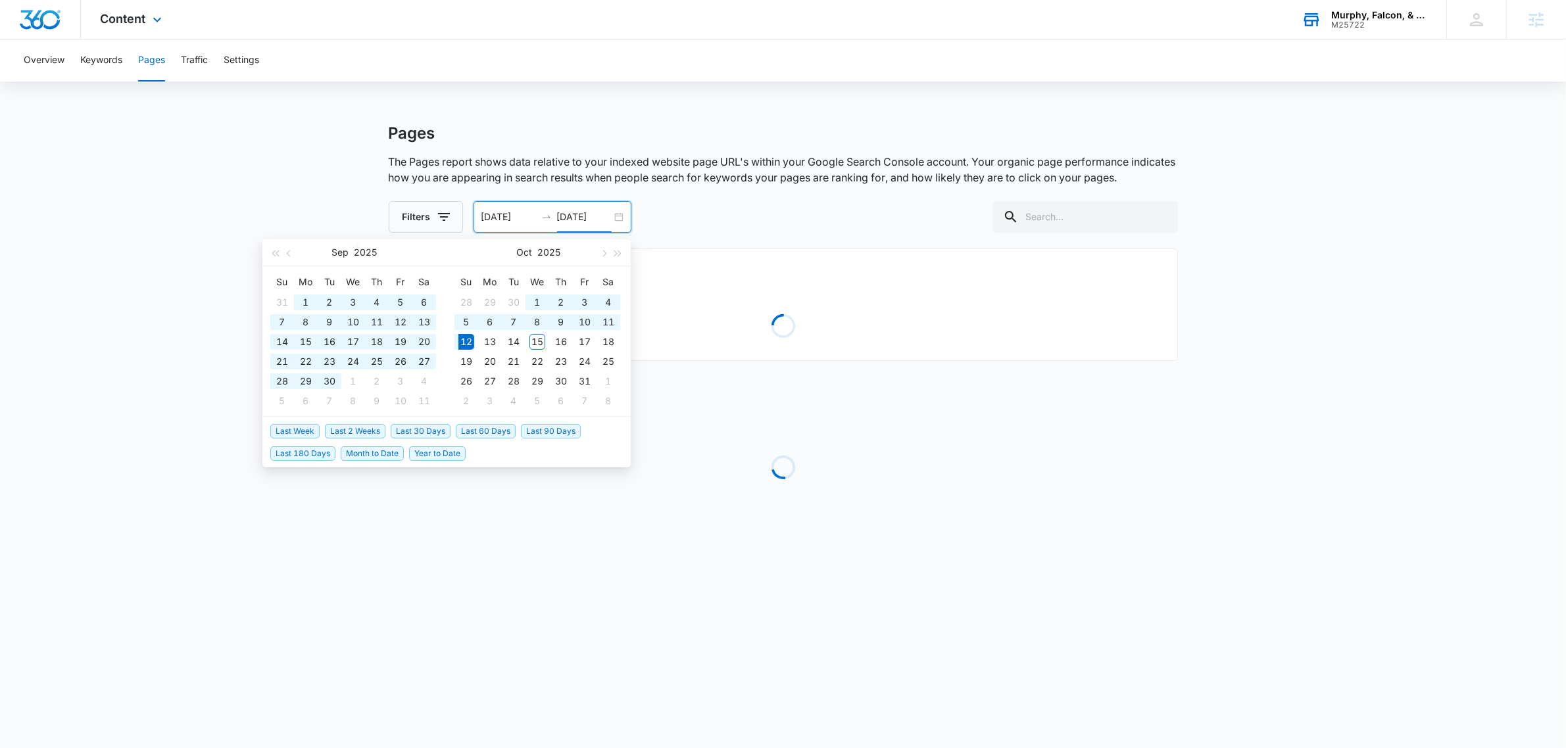
type input "[DATE]"
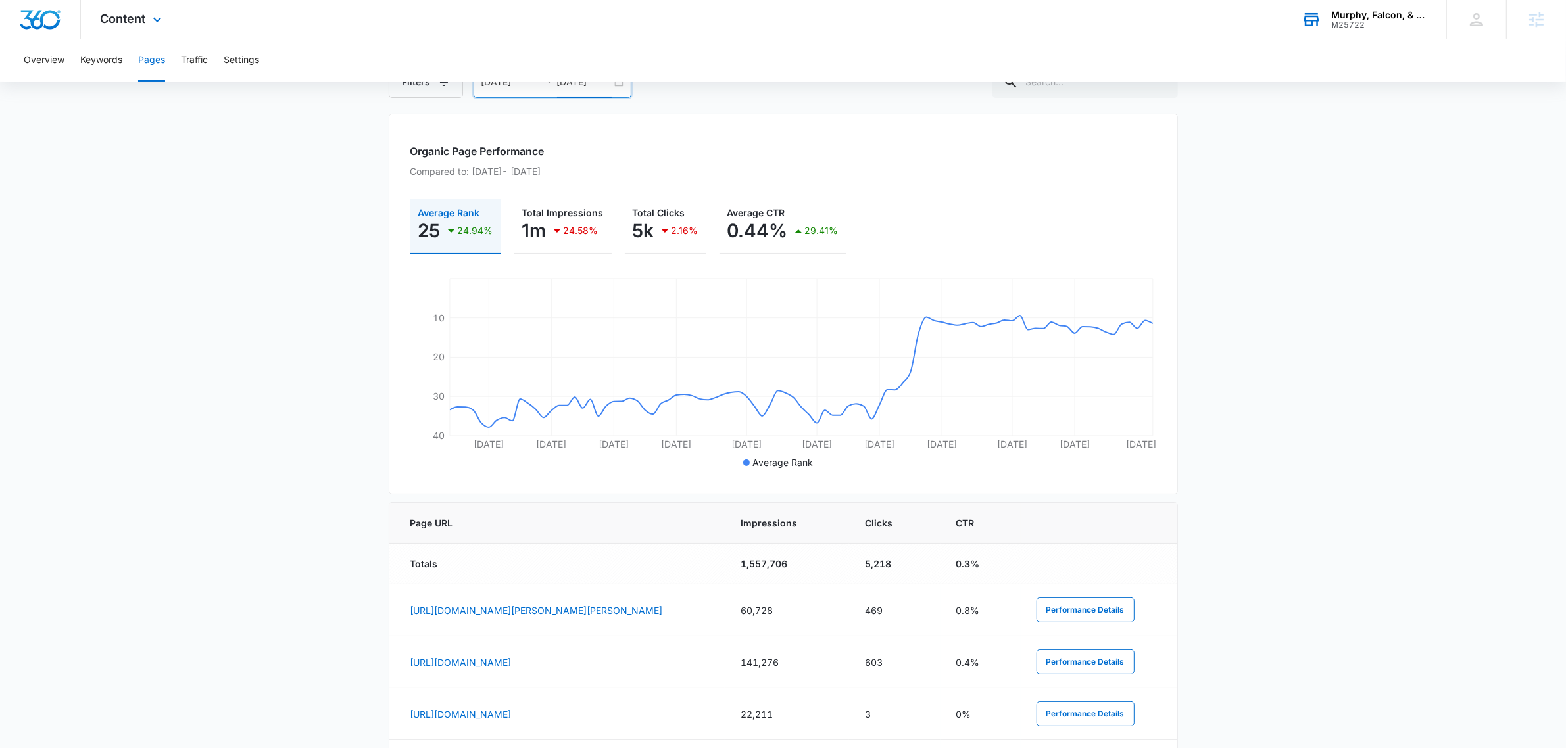
scroll to position [164, 0]
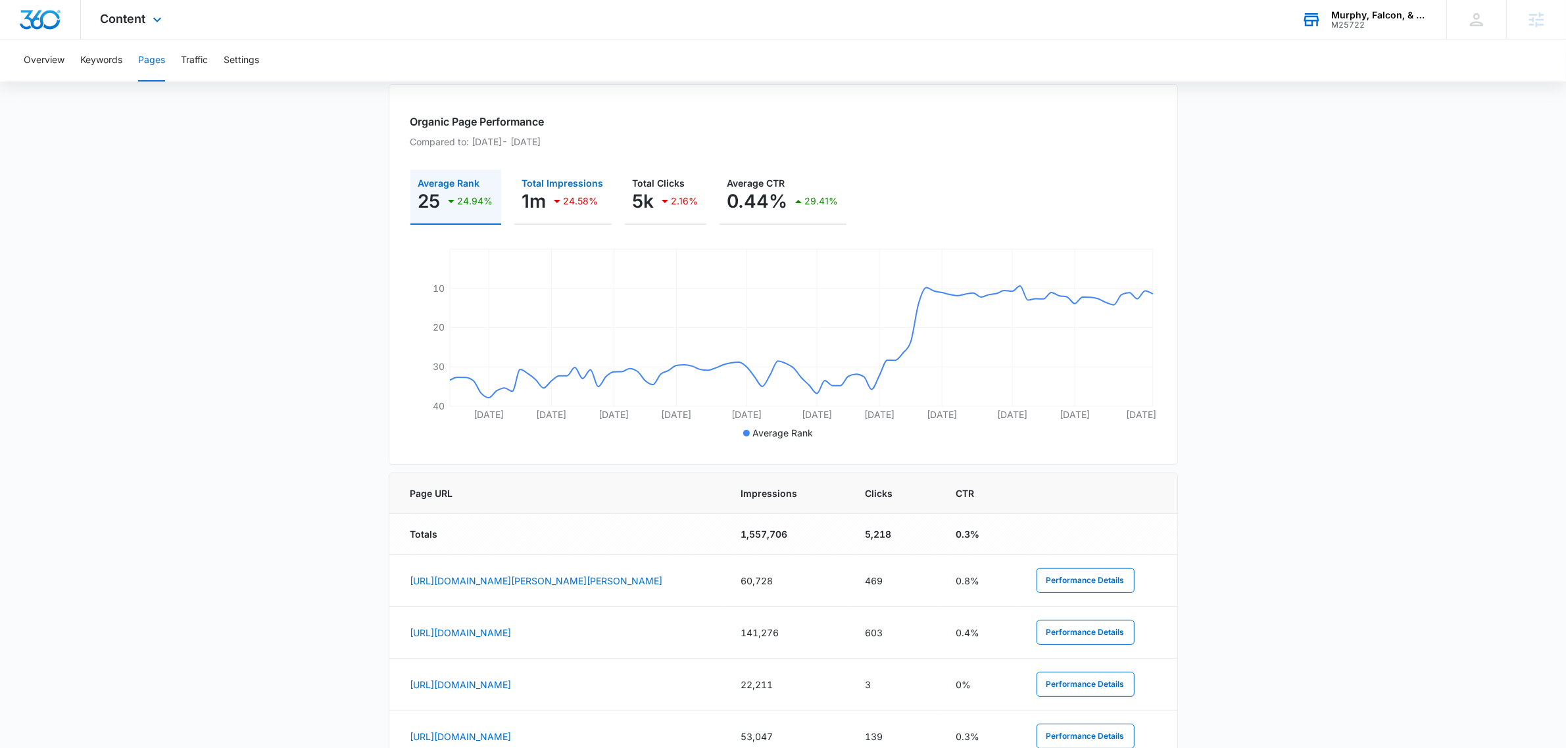
click at [573, 192] on div "24.58%" at bounding box center [573, 201] width 49 height 26
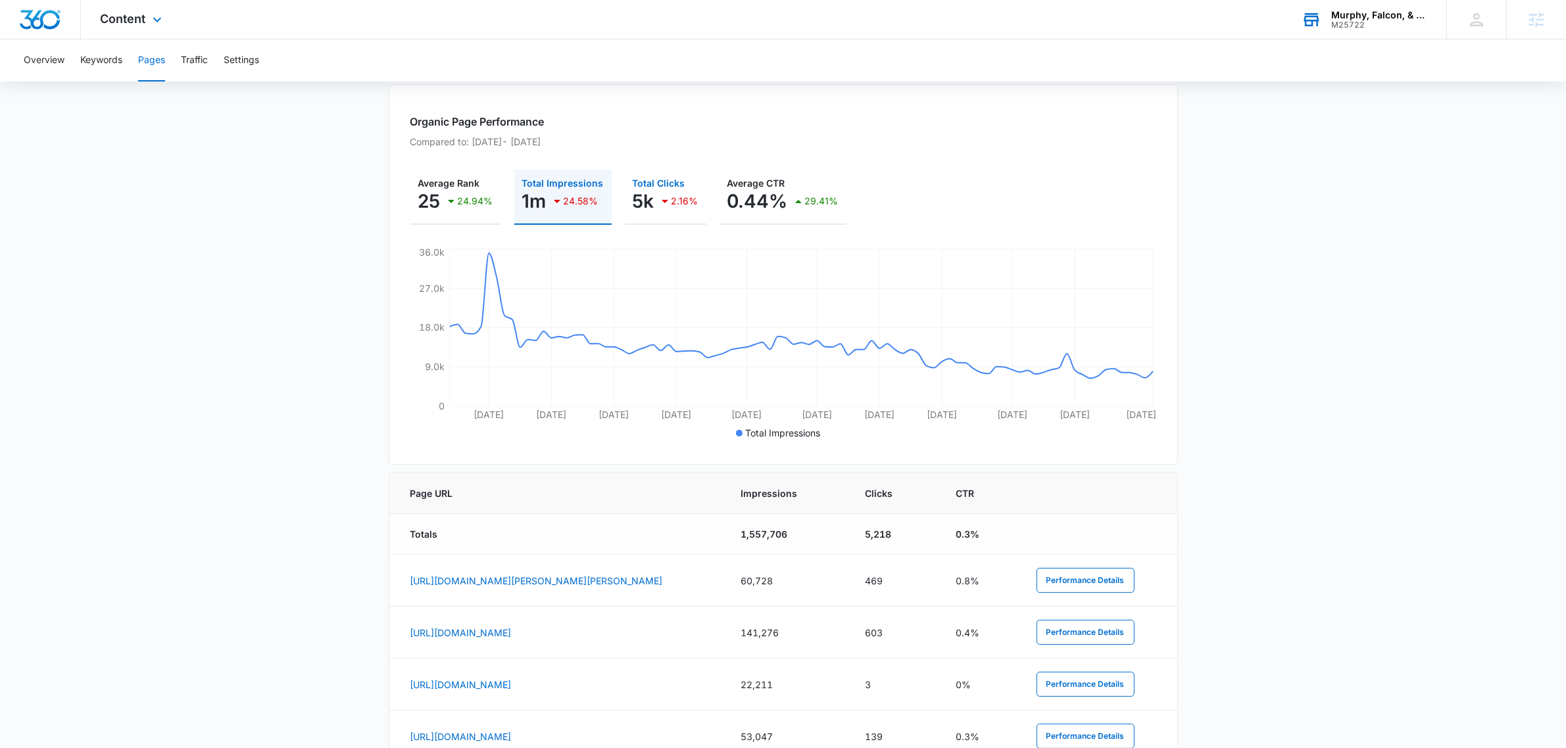
click at [671, 194] on div "2.16%" at bounding box center [677, 201] width 41 height 26
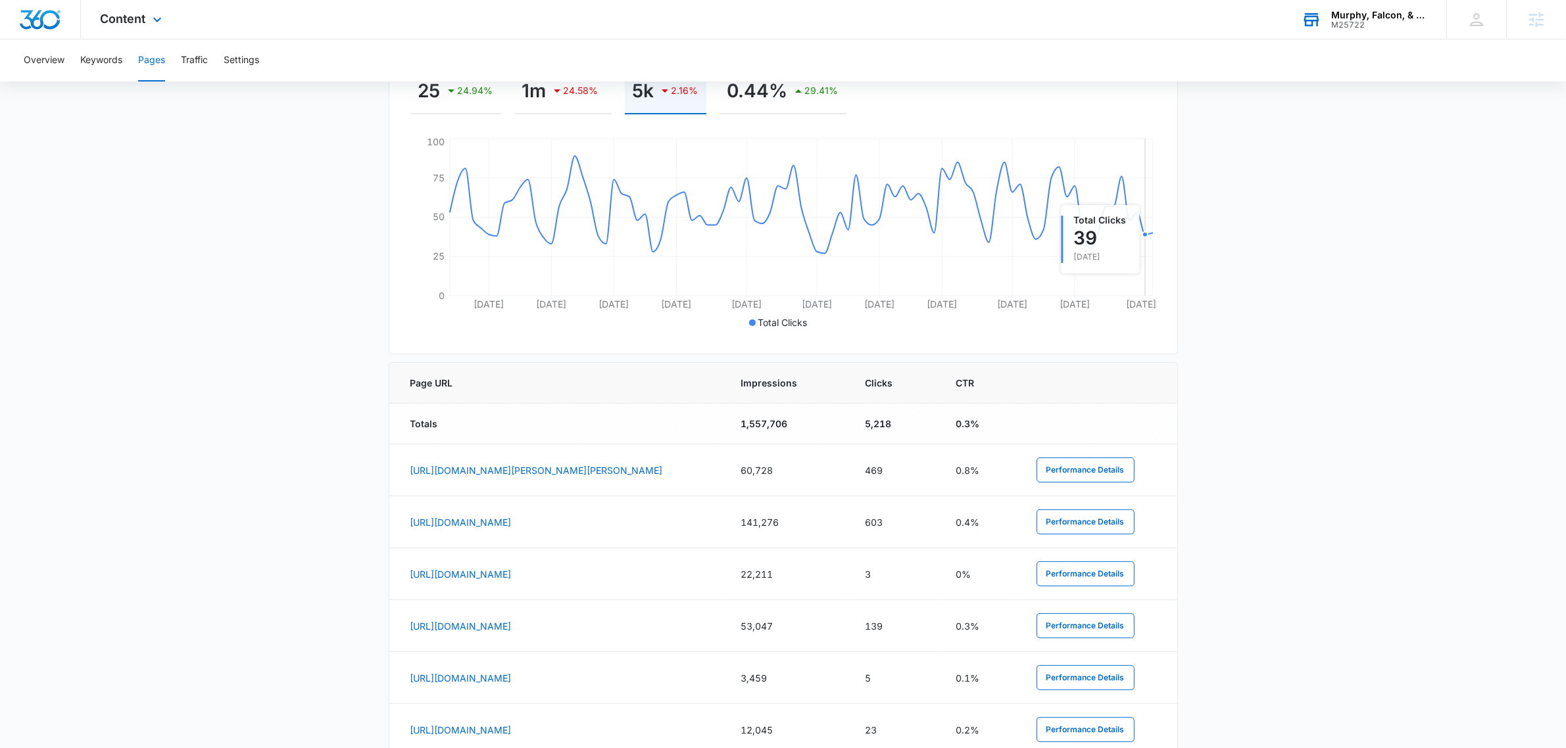
scroll to position [0, 0]
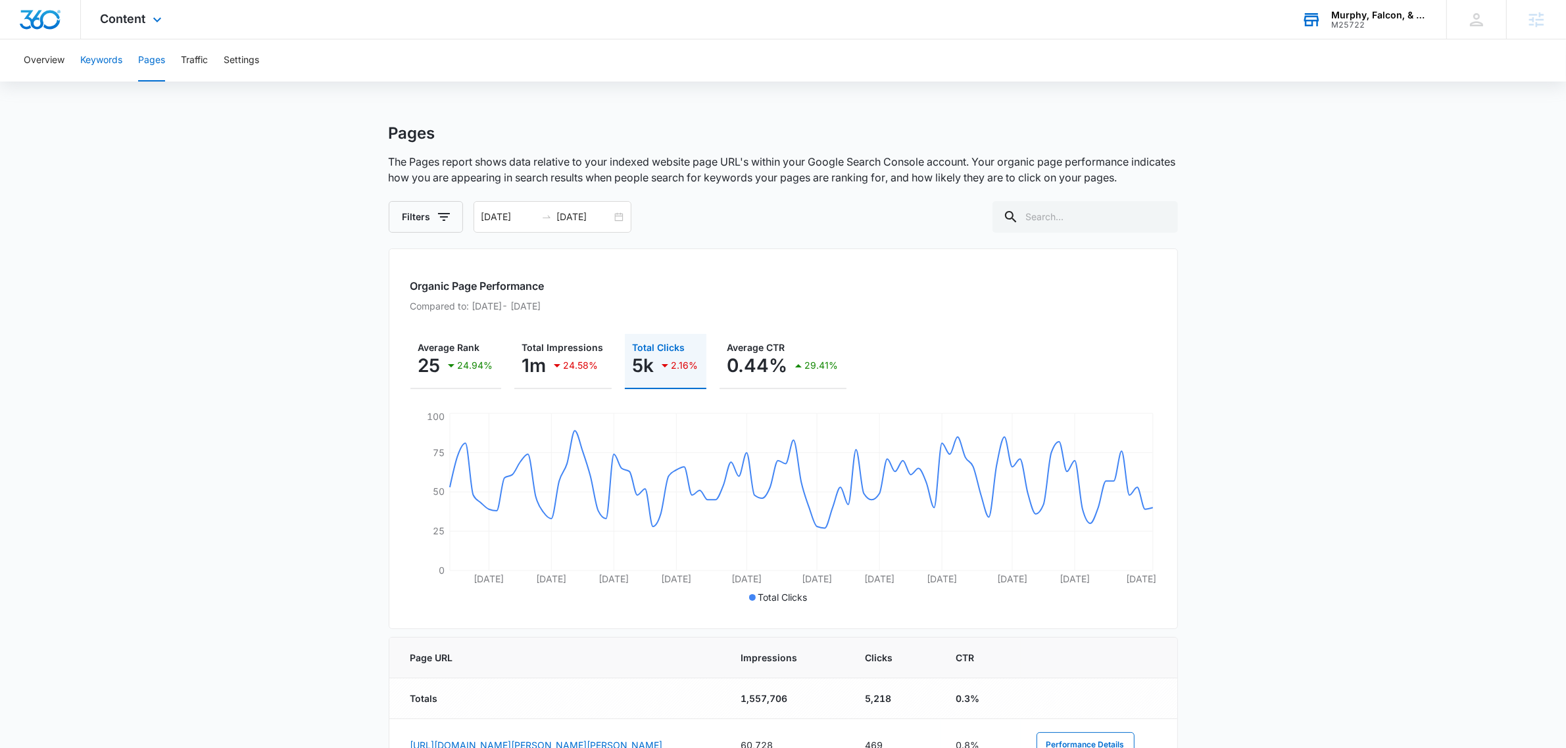
click at [120, 57] on button "Keywords" at bounding box center [101, 60] width 42 height 42
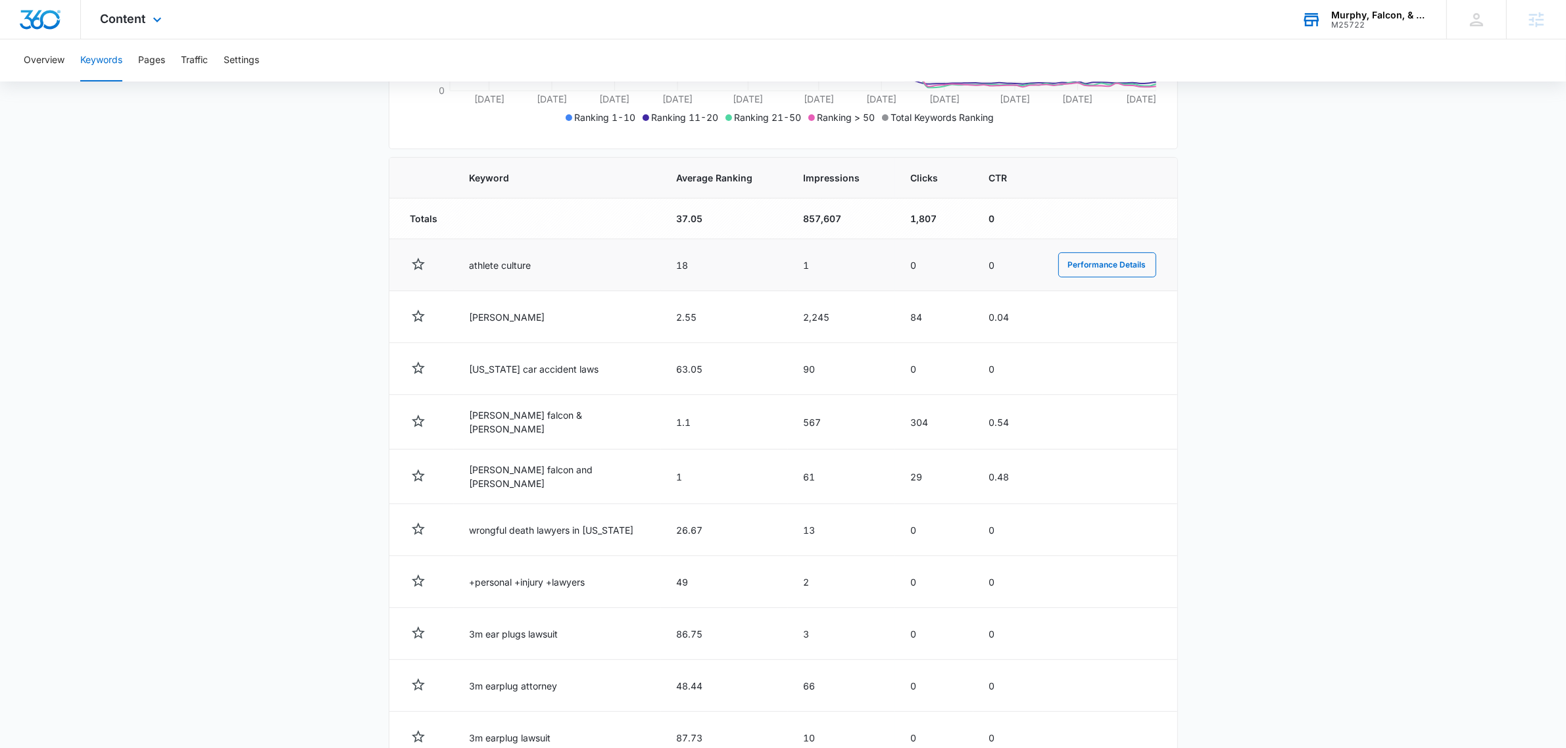
scroll to position [305, 0]
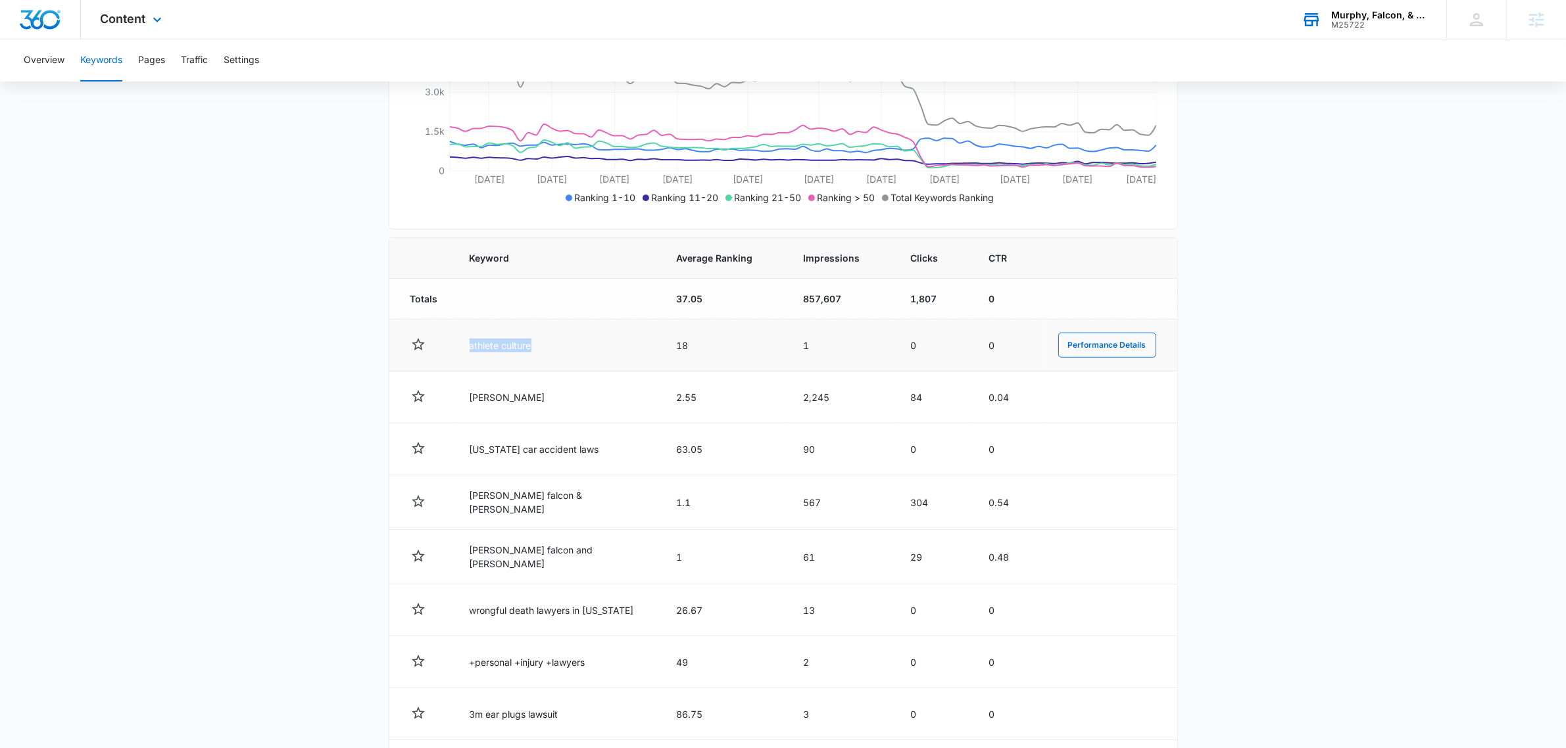
drag, startPoint x: 468, startPoint y: 349, endPoint x: 551, endPoint y: 337, distance: 83.8
click at [550, 337] on td "athlete culture" at bounding box center [557, 346] width 207 height 52
click at [563, 340] on td "athlete culture" at bounding box center [557, 346] width 207 height 52
drag, startPoint x: 537, startPoint y: 339, endPoint x: 423, endPoint y: 343, distance: 114.5
click at [423, 343] on tr "athlete culture 18 1 0 0 Performance Details" at bounding box center [783, 346] width 788 height 52
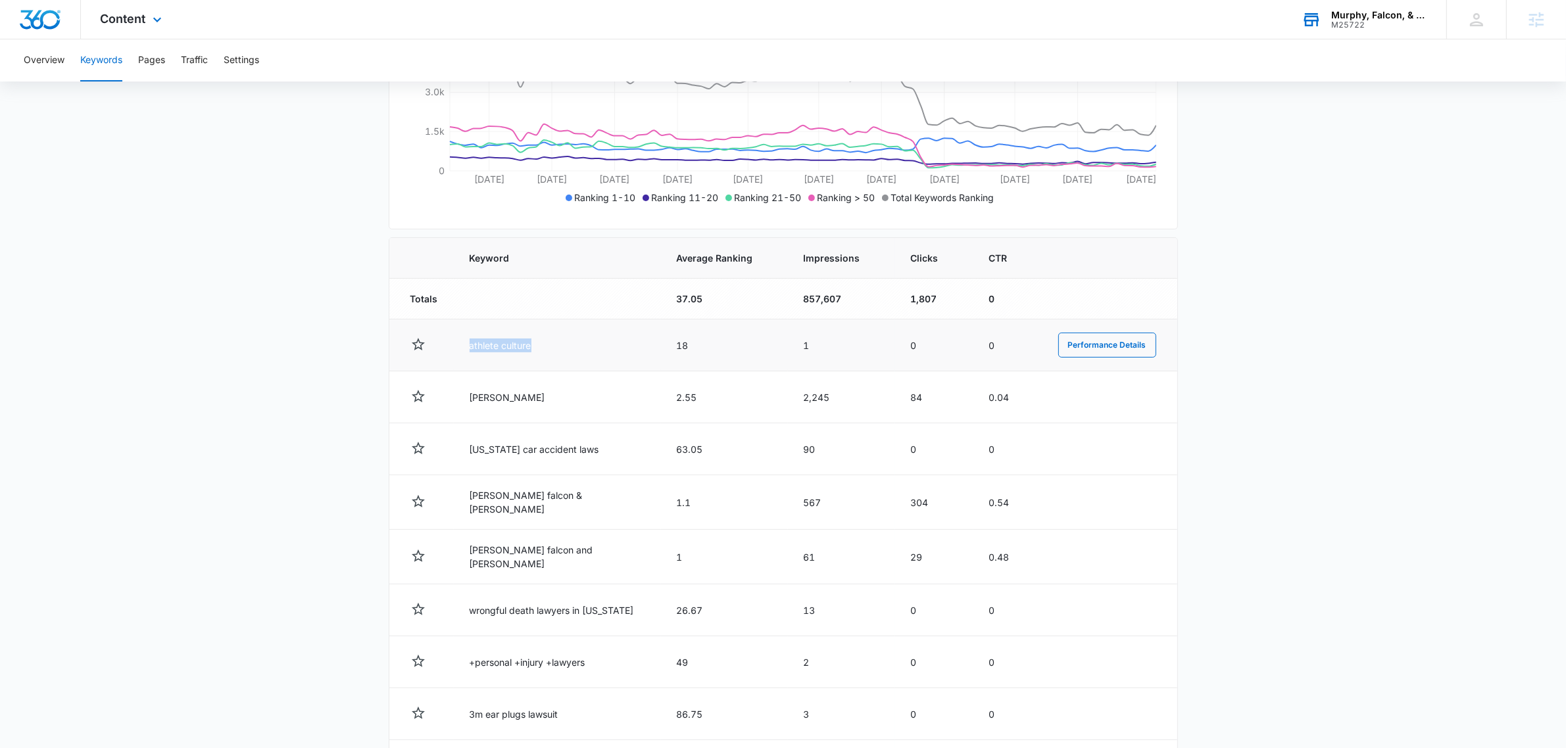
click at [517, 343] on td "athlete culture" at bounding box center [557, 346] width 207 height 52
drag, startPoint x: 561, startPoint y: 345, endPoint x: 468, endPoint y: 352, distance: 93.6
click at [485, 350] on td "athlete culture" at bounding box center [557, 346] width 207 height 52
click at [608, 347] on td "athlete culture" at bounding box center [557, 346] width 207 height 52
drag, startPoint x: 662, startPoint y: 342, endPoint x: 745, endPoint y: 346, distance: 82.3
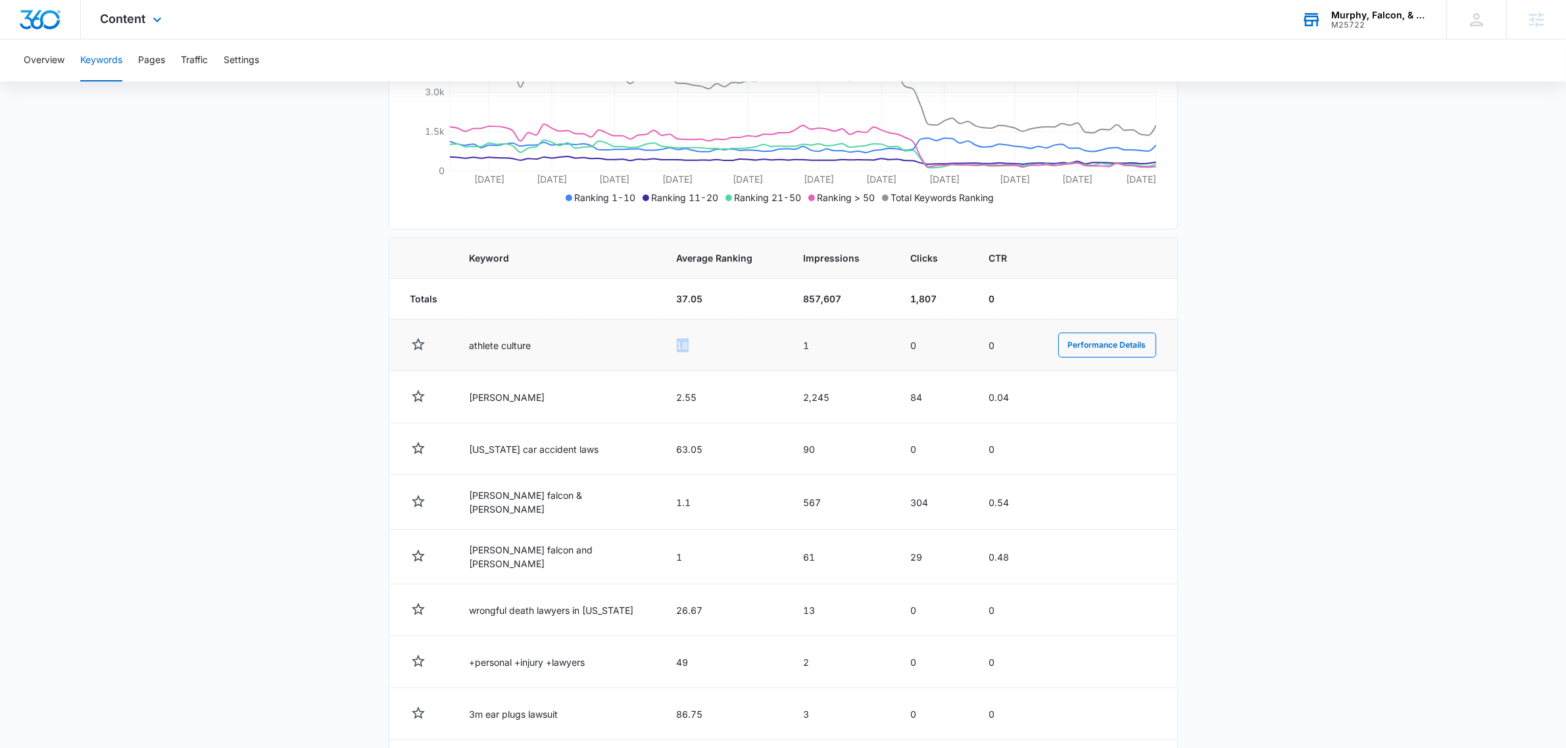
click at [739, 345] on td "18" at bounding box center [724, 346] width 127 height 52
drag, startPoint x: 827, startPoint y: 341, endPoint x: 741, endPoint y: 351, distance: 86.7
click at [745, 350] on tr "athlete culture 18 1 0 0 Performance Details" at bounding box center [783, 346] width 788 height 52
click at [814, 258] on span "Impressions" at bounding box center [832, 258] width 57 height 14
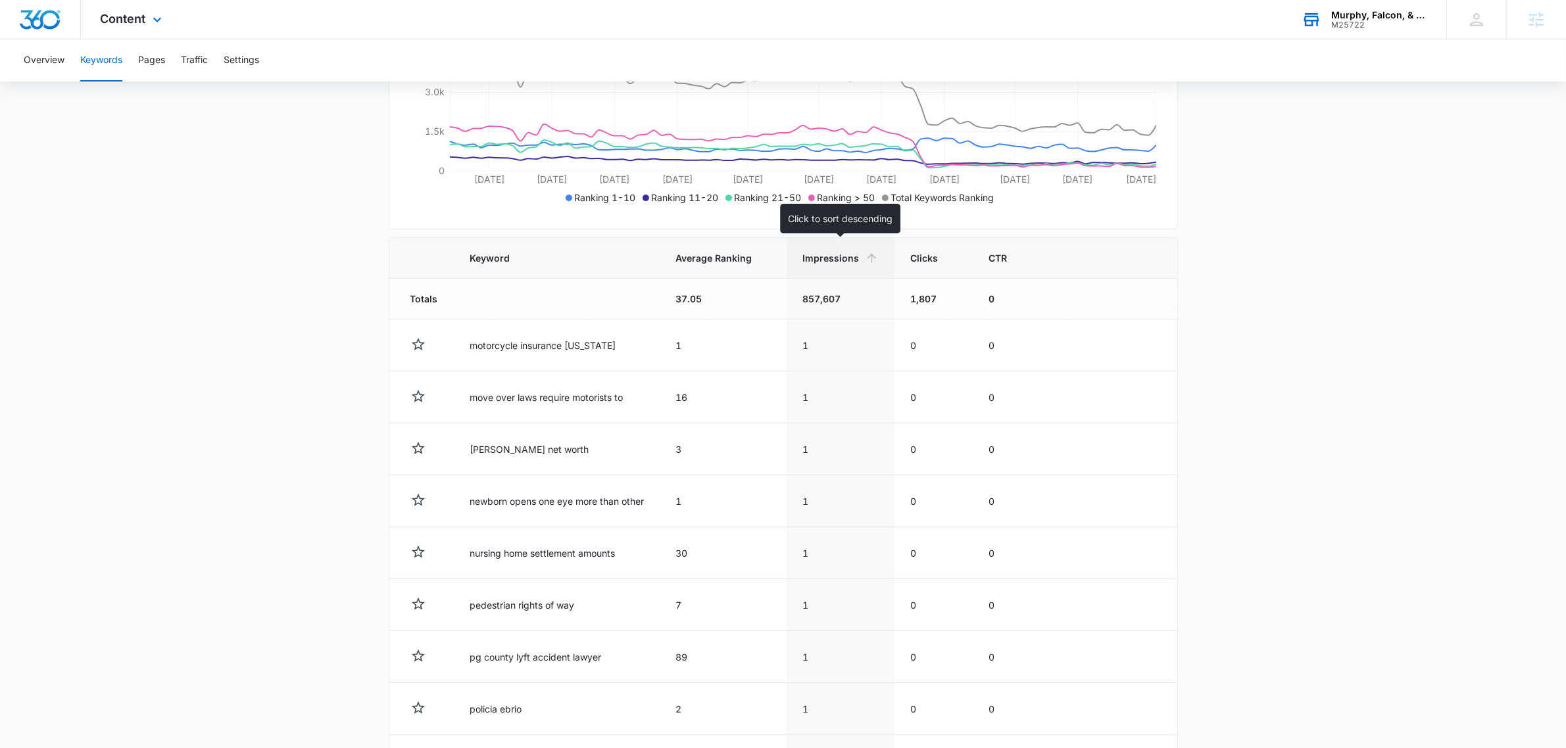
click at [873, 260] on icon at bounding box center [872, 258] width 14 height 14
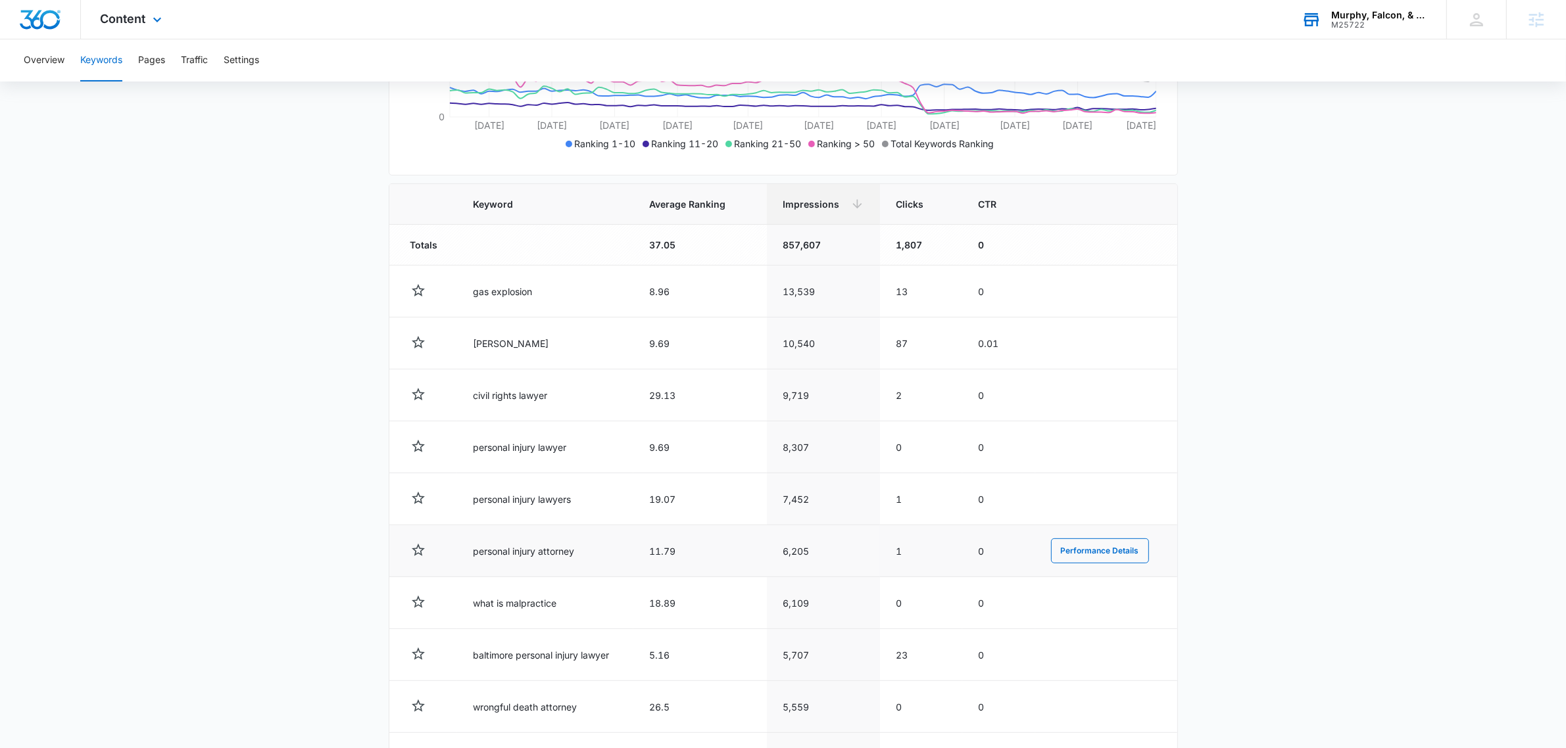
scroll to position [387, 0]
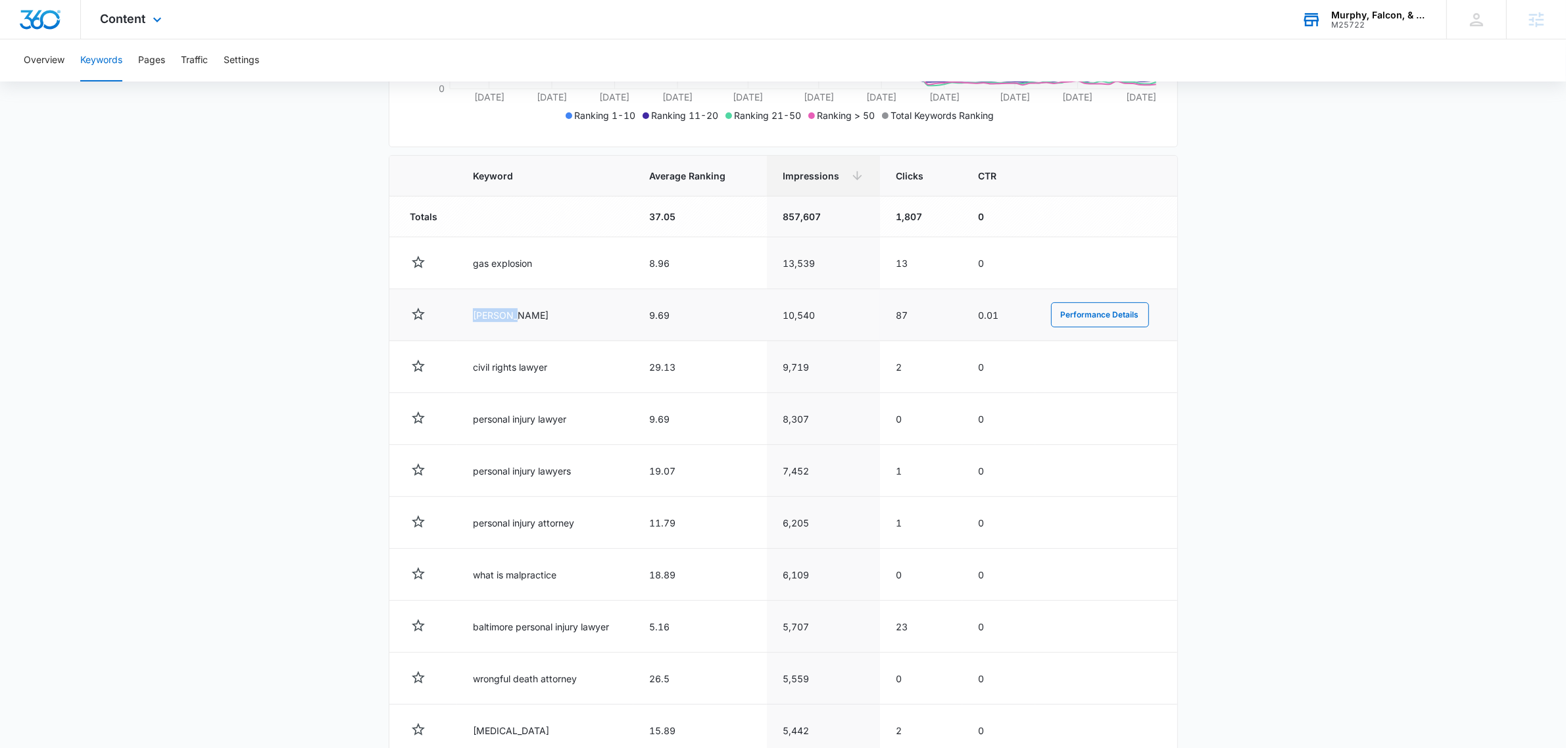
drag, startPoint x: 524, startPoint y: 318, endPoint x: 535, endPoint y: 317, distance: 11.2
click at [535, 317] on td "[PERSON_NAME]" at bounding box center [545, 315] width 176 height 52
drag, startPoint x: 524, startPoint y: 319, endPoint x: 469, endPoint y: 319, distance: 55.2
click at [469, 319] on td "[PERSON_NAME]" at bounding box center [545, 315] width 176 height 52
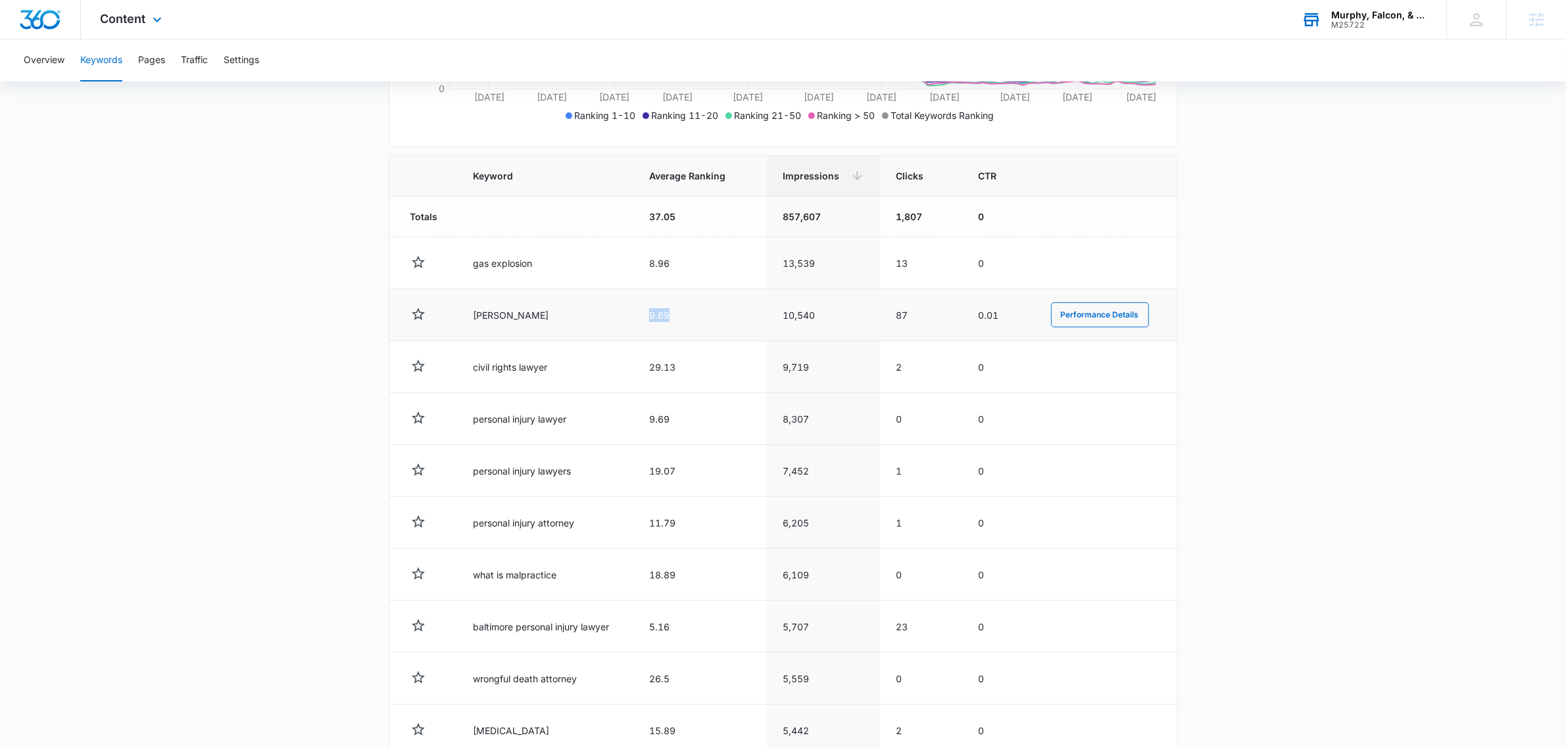
drag, startPoint x: 691, startPoint y: 319, endPoint x: 632, endPoint y: 322, distance: 58.6
click at [638, 319] on td "9.69" at bounding box center [700, 315] width 134 height 52
click at [647, 318] on td "9.69" at bounding box center [700, 315] width 134 height 52
drag, startPoint x: 784, startPoint y: 314, endPoint x: 866, endPoint y: 318, distance: 82.3
click at [833, 313] on td "10,540" at bounding box center [823, 315] width 113 height 52
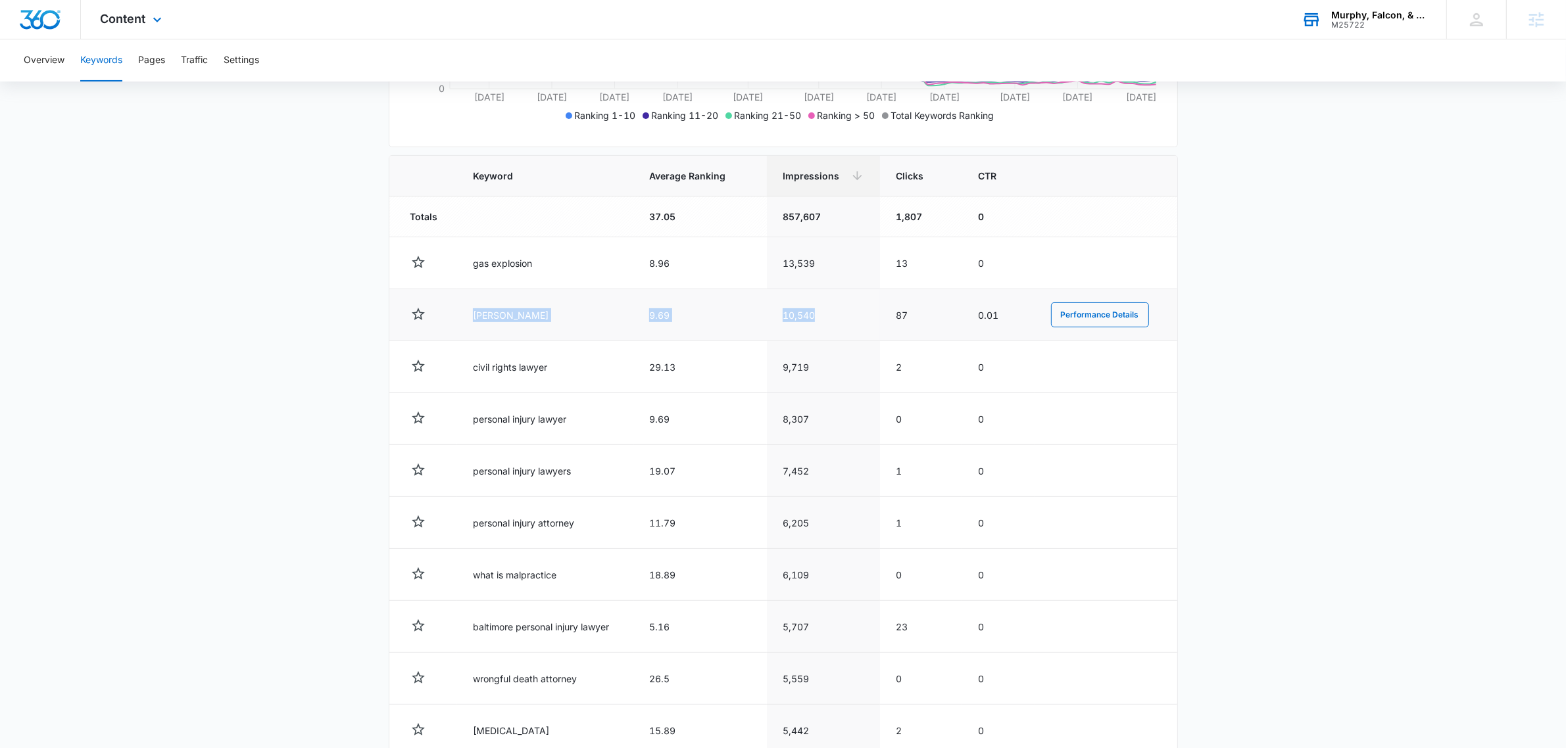
drag, startPoint x: 481, startPoint y: 324, endPoint x: 852, endPoint y: 320, distance: 370.3
click at [852, 319] on tr "[PERSON_NAME] 9.69 10,540 87 0.01 Performance Details" at bounding box center [783, 315] width 788 height 52
drag, startPoint x: 470, startPoint y: 258, endPoint x: 604, endPoint y: 263, distance: 133.6
click at [604, 263] on td "gas explosion" at bounding box center [545, 263] width 176 height 52
click at [599, 274] on td "gas explosion" at bounding box center [545, 263] width 176 height 52
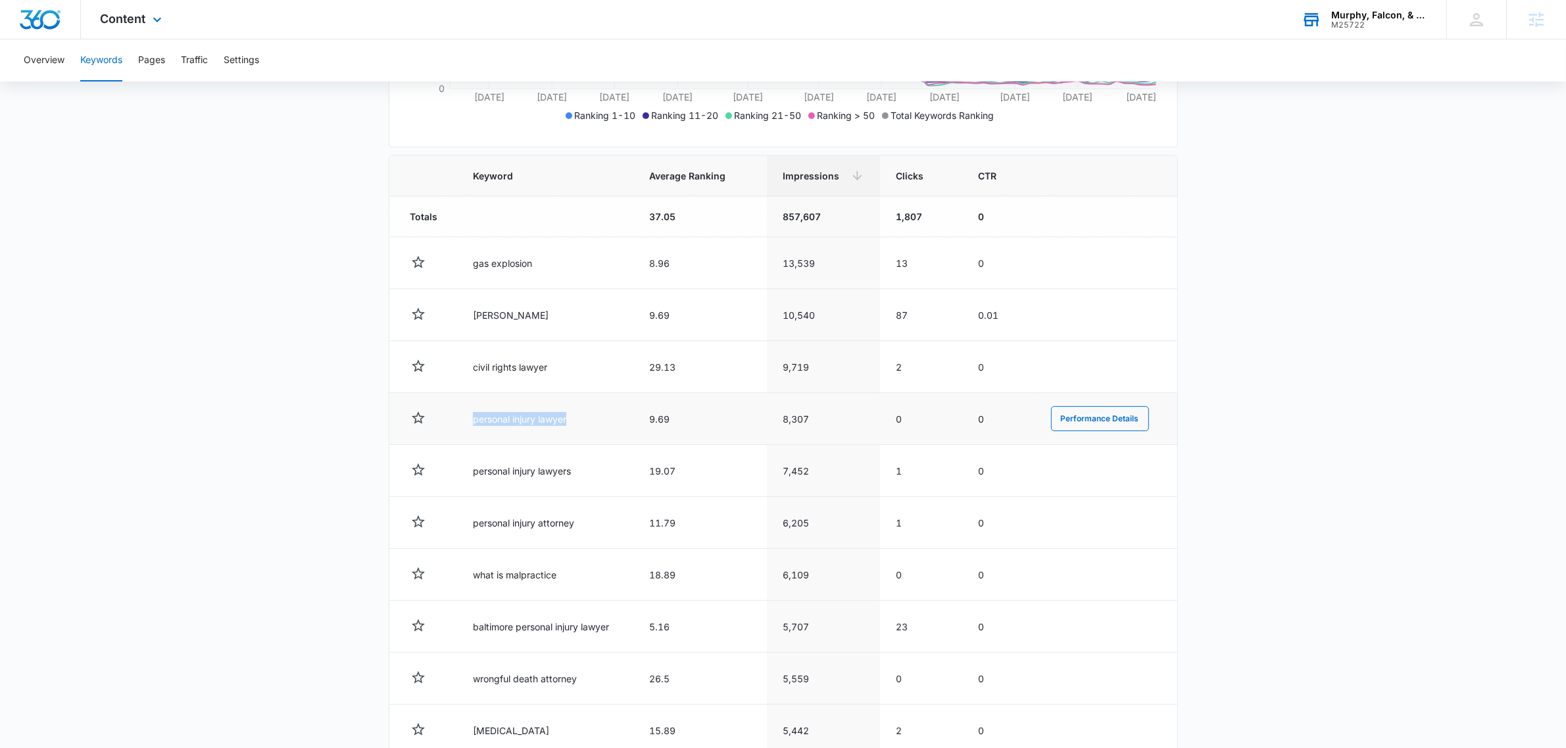
drag, startPoint x: 472, startPoint y: 410, endPoint x: 652, endPoint y: 429, distance: 181.3
click at [651, 429] on tr "personal injury lawyer 9.69 8,307 0 0 Performance Details" at bounding box center [783, 419] width 788 height 52
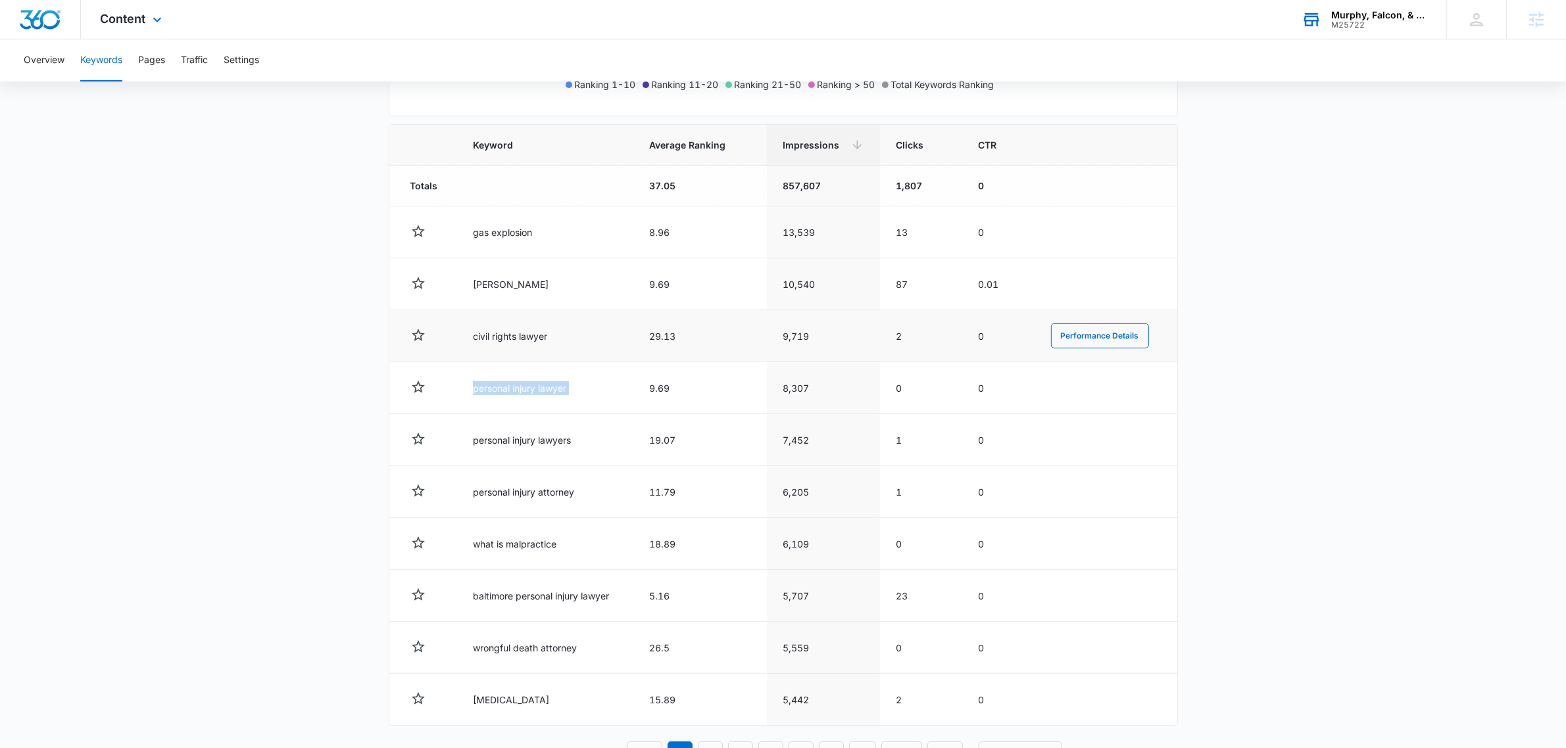
scroll to position [469, 0]
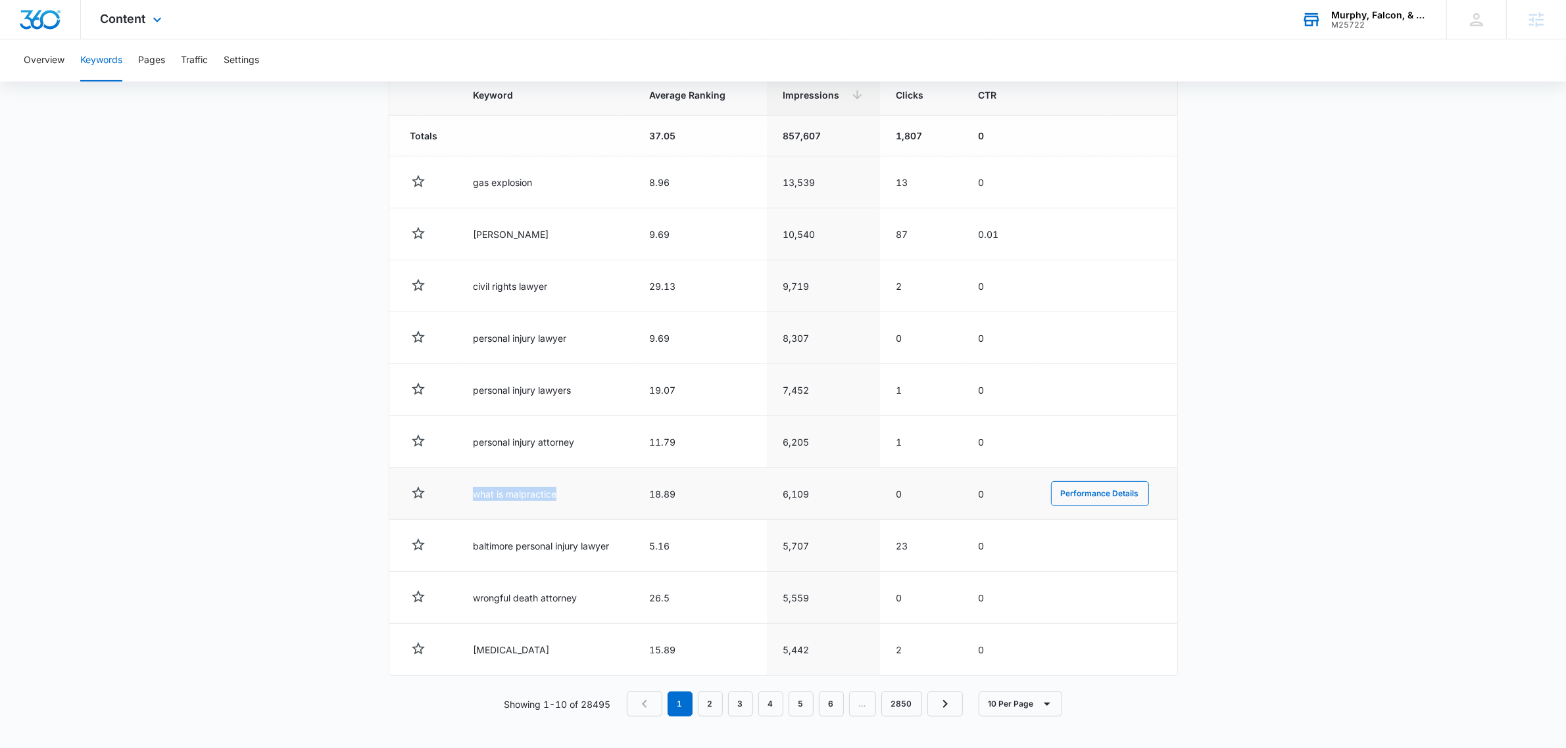
drag, startPoint x: 457, startPoint y: 487, endPoint x: 595, endPoint y: 472, distance: 139.0
click at [559, 474] on td "what is malpractice" at bounding box center [545, 494] width 176 height 52
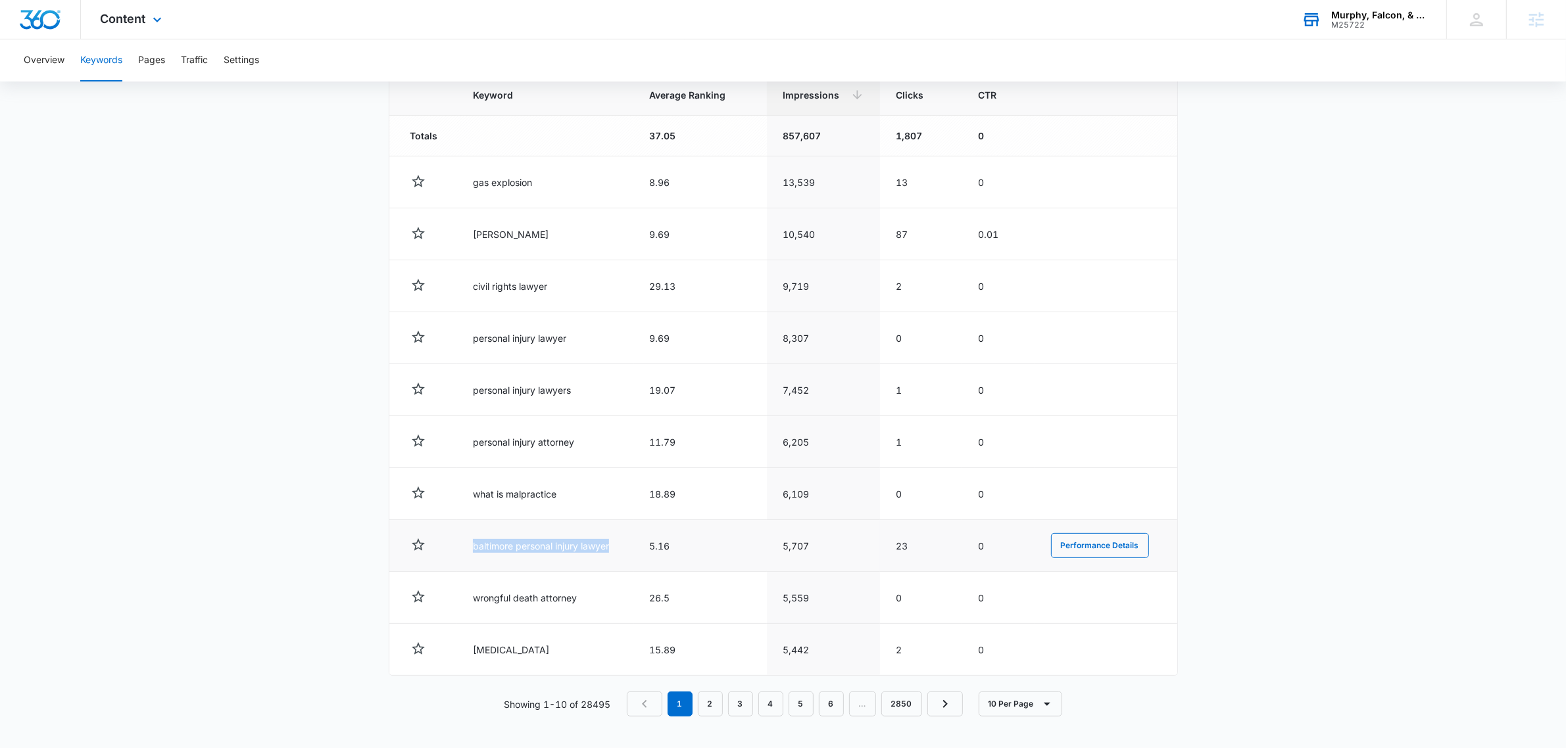
drag, startPoint x: 466, startPoint y: 541, endPoint x: 612, endPoint y: 547, distance: 146.8
click at [612, 547] on td "baltimore personal injury lawyer" at bounding box center [545, 546] width 176 height 52
drag, startPoint x: 911, startPoint y: 544, endPoint x: 877, endPoint y: 541, distance: 34.4
click at [880, 541] on td "23" at bounding box center [921, 546] width 82 height 52
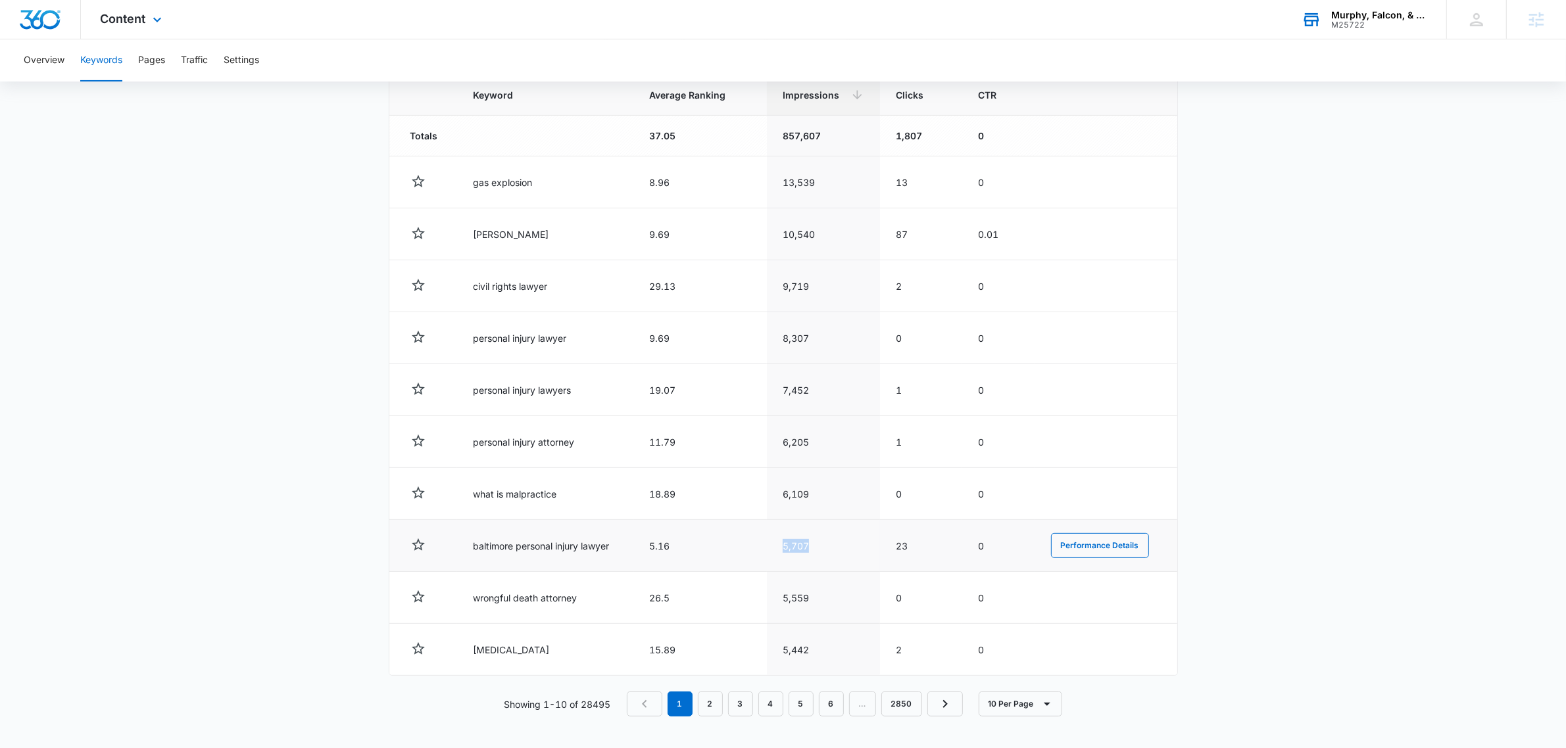
drag, startPoint x: 833, startPoint y: 541, endPoint x: 856, endPoint y: 545, distance: 23.3
click at [842, 543] on tr "baltimore personal injury lawyer 5.16 5,707 23 0 Performance Details" at bounding box center [783, 546] width 788 height 52
